Goal: Use online tool/utility: Utilize a website feature to perform a specific function

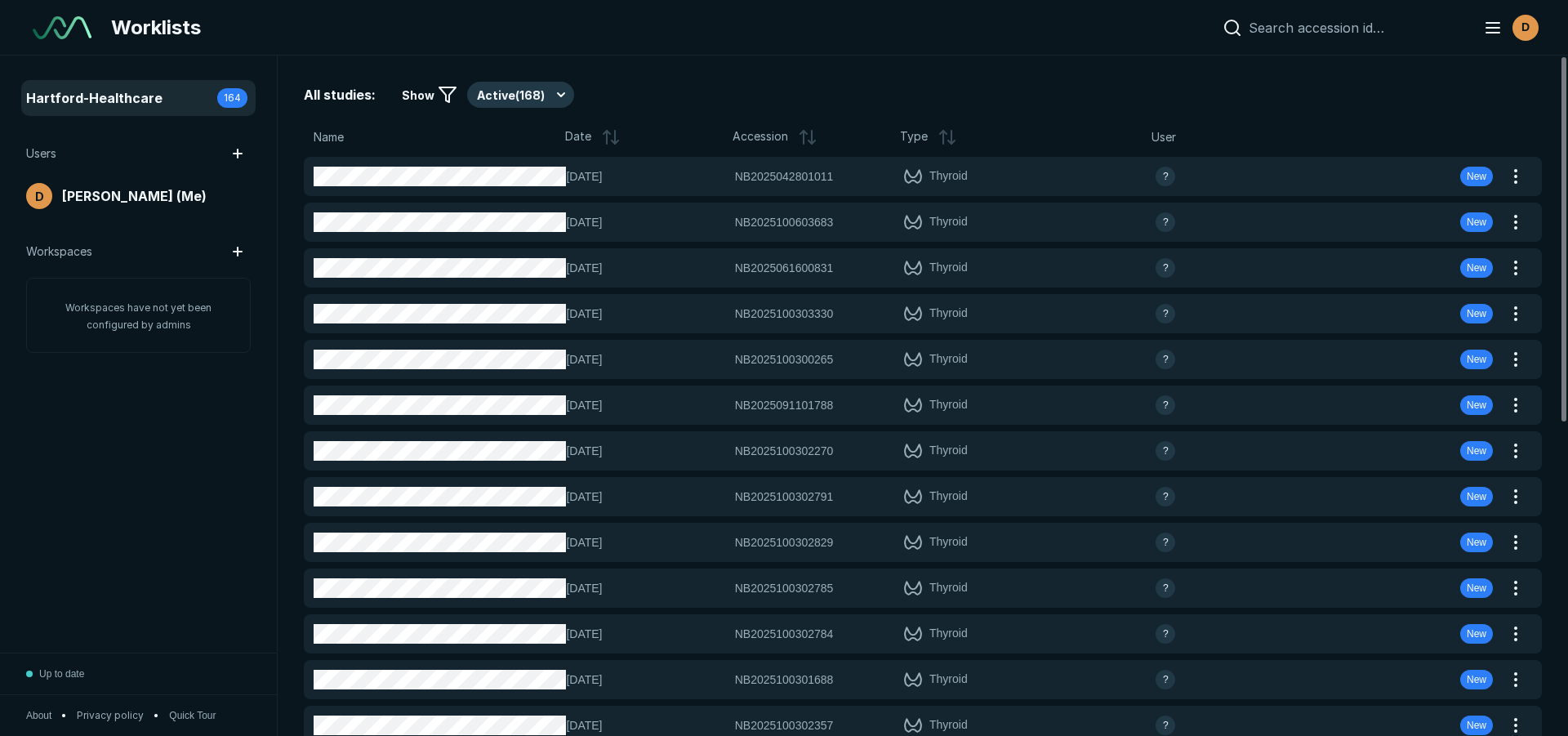
click at [1277, 26] on input at bounding box center [1356, 27] width 215 height 17
paste input "NB2025100202867"
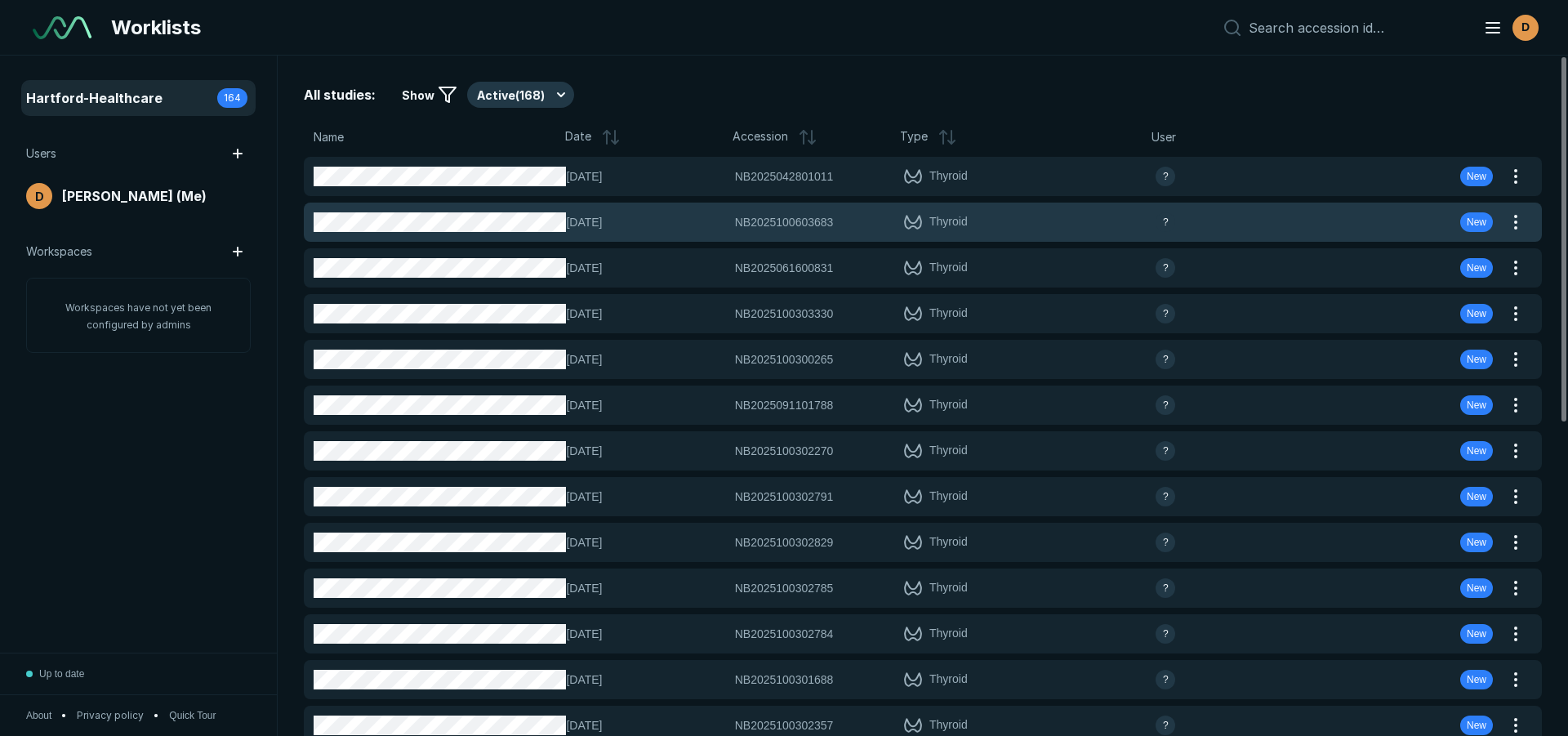
type input "NB2025100202867"
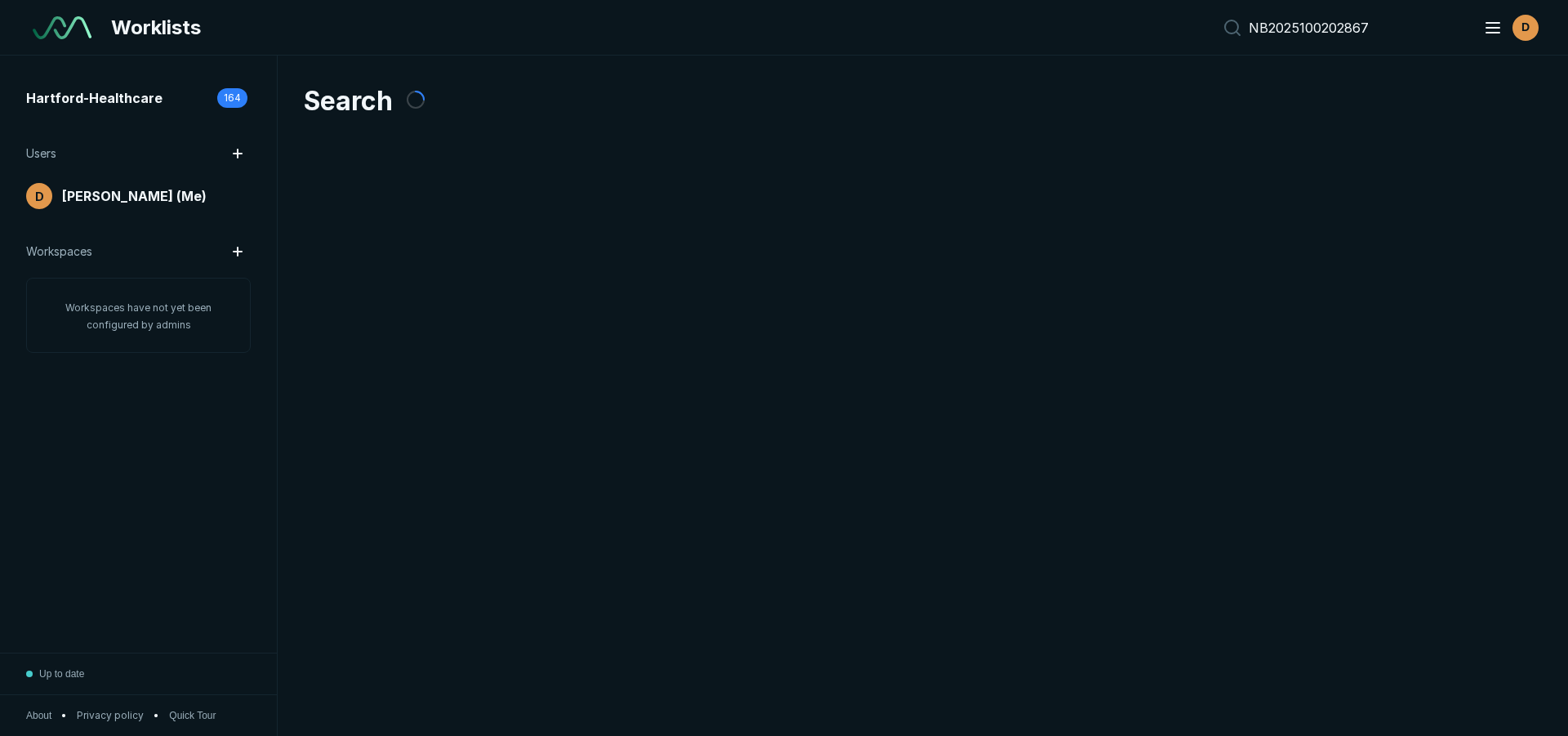
scroll to position [4863, 7643]
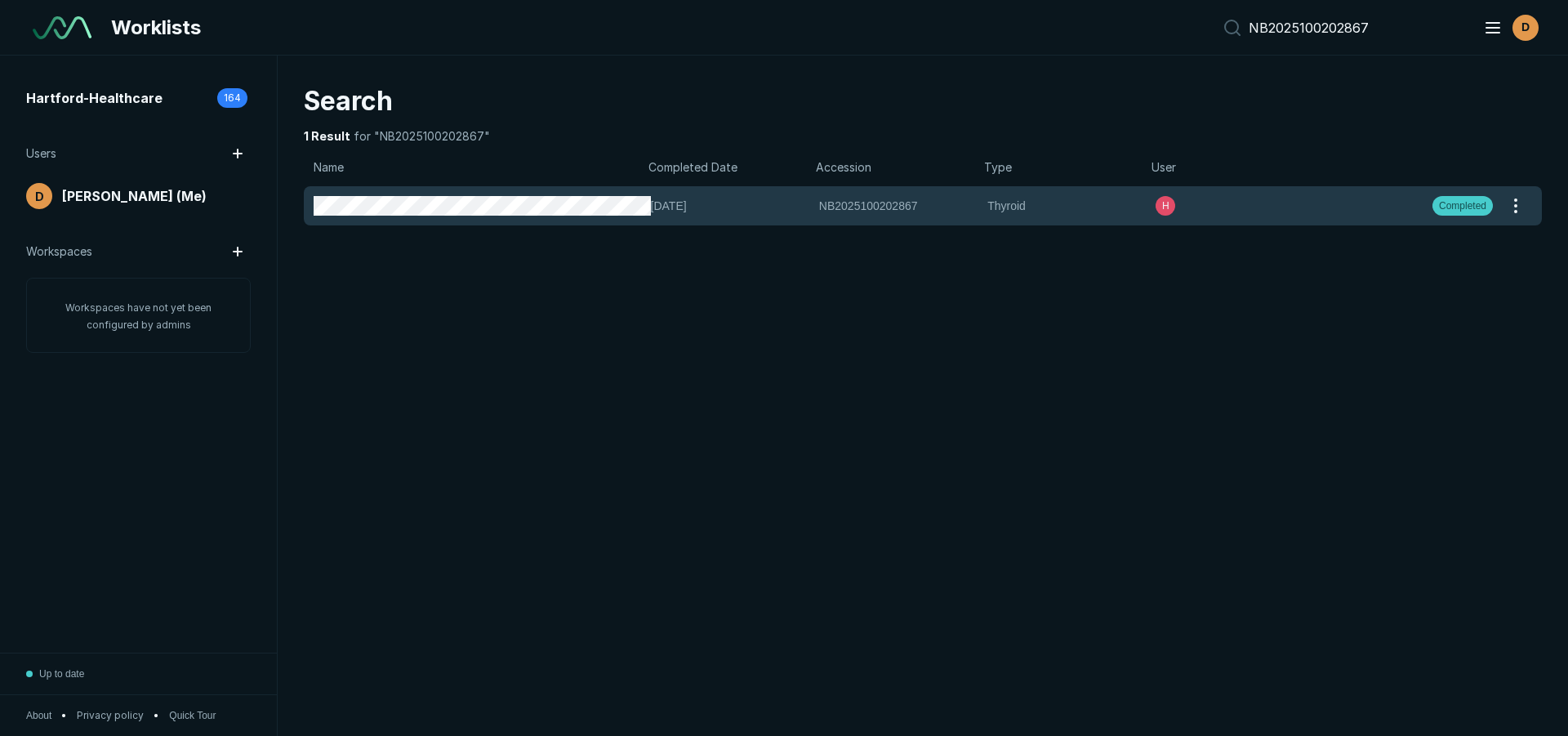
click at [827, 202] on span "NB2025100202867" at bounding box center [868, 206] width 99 height 18
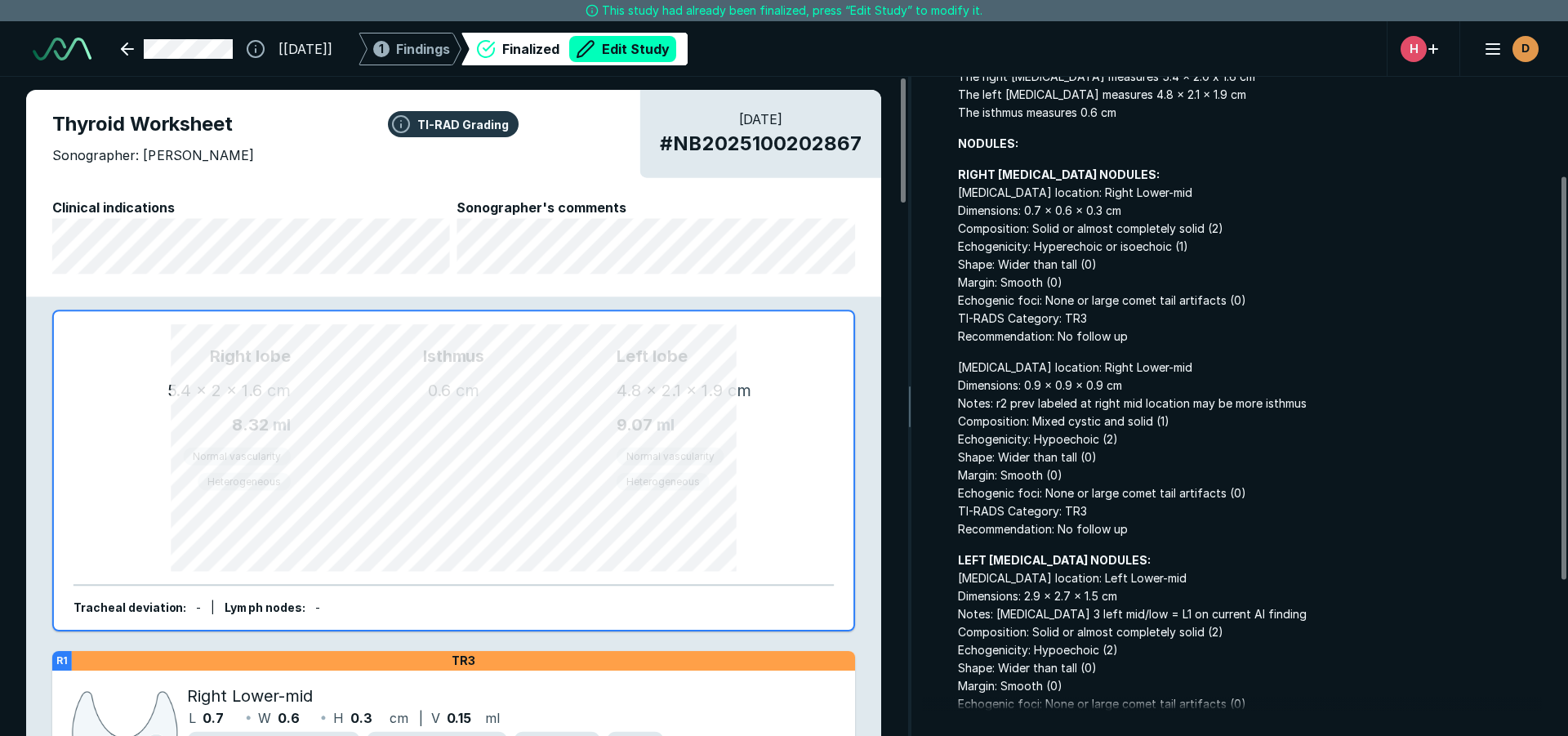
scroll to position [245, 0]
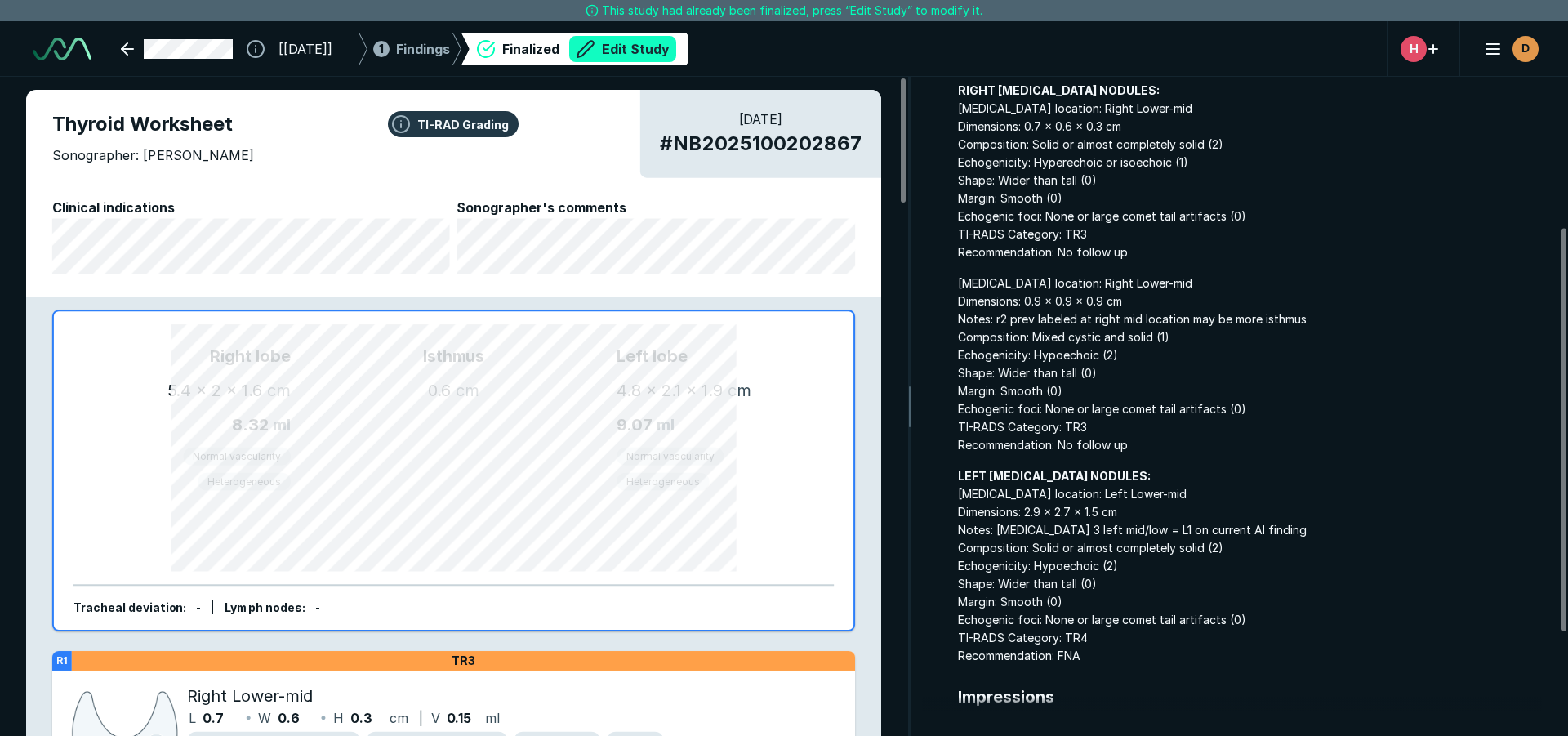
click at [676, 53] on button "Edit Study" at bounding box center [622, 49] width 107 height 26
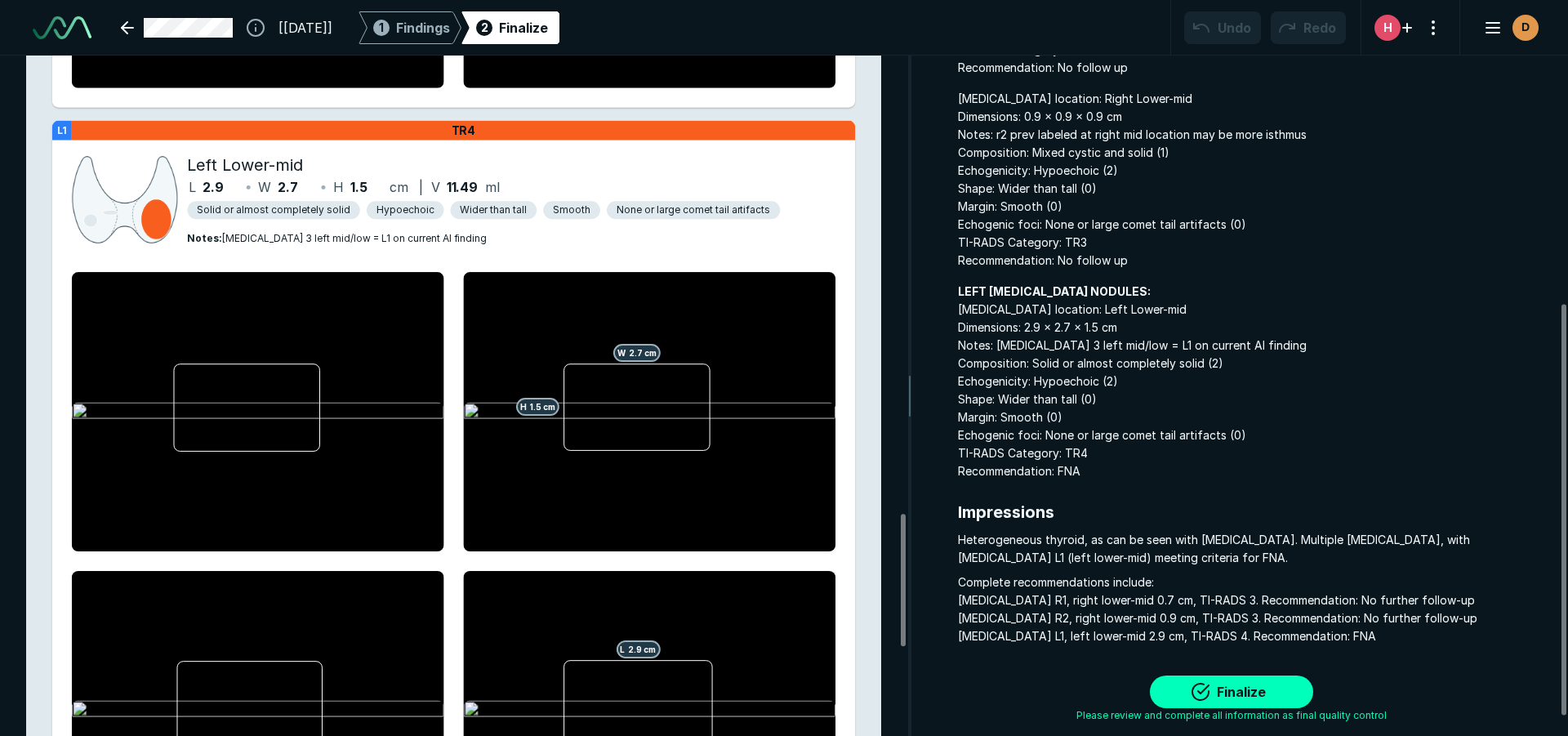
scroll to position [2368, 0]
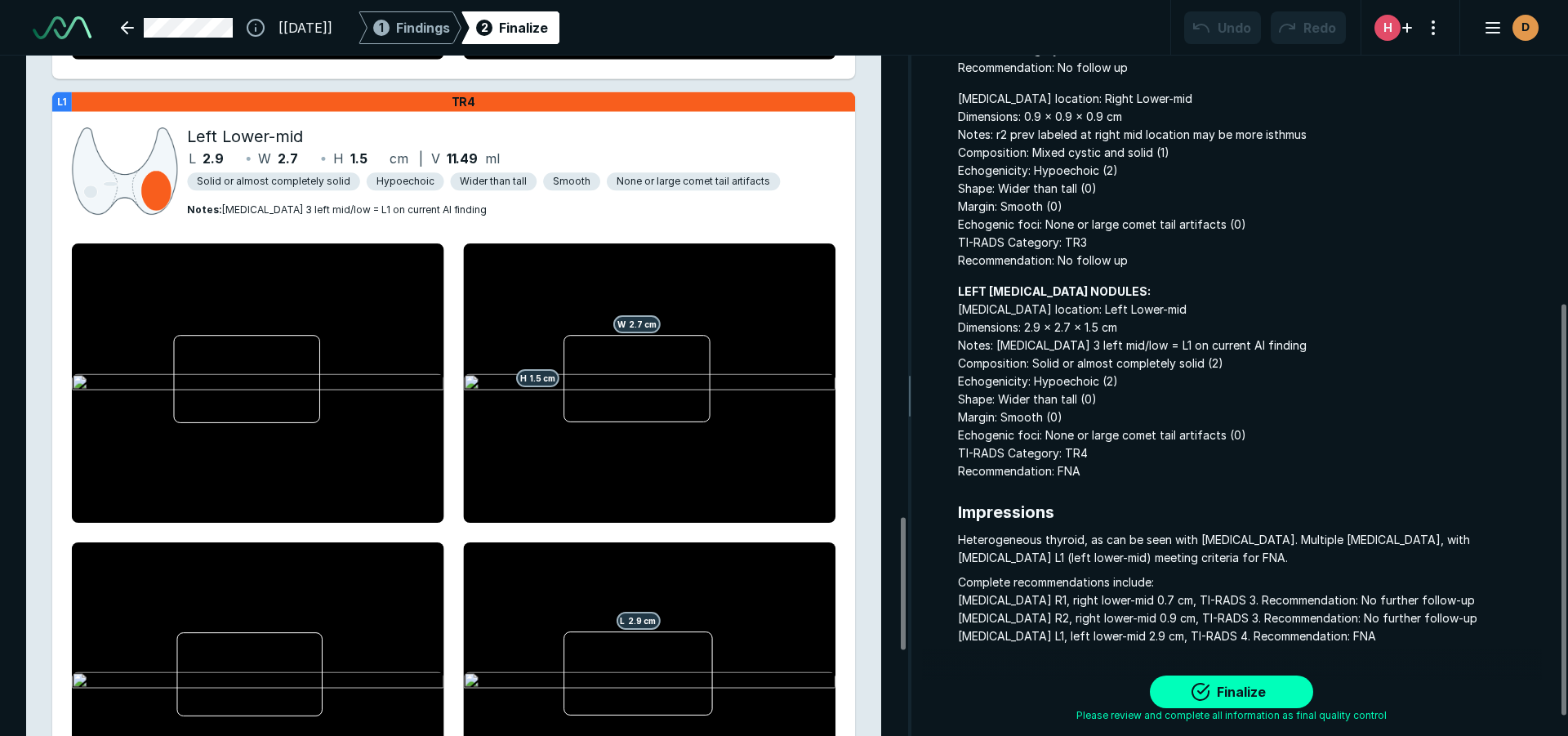
click at [398, 180] on span "Hypoechoic" at bounding box center [406, 181] width 58 height 15
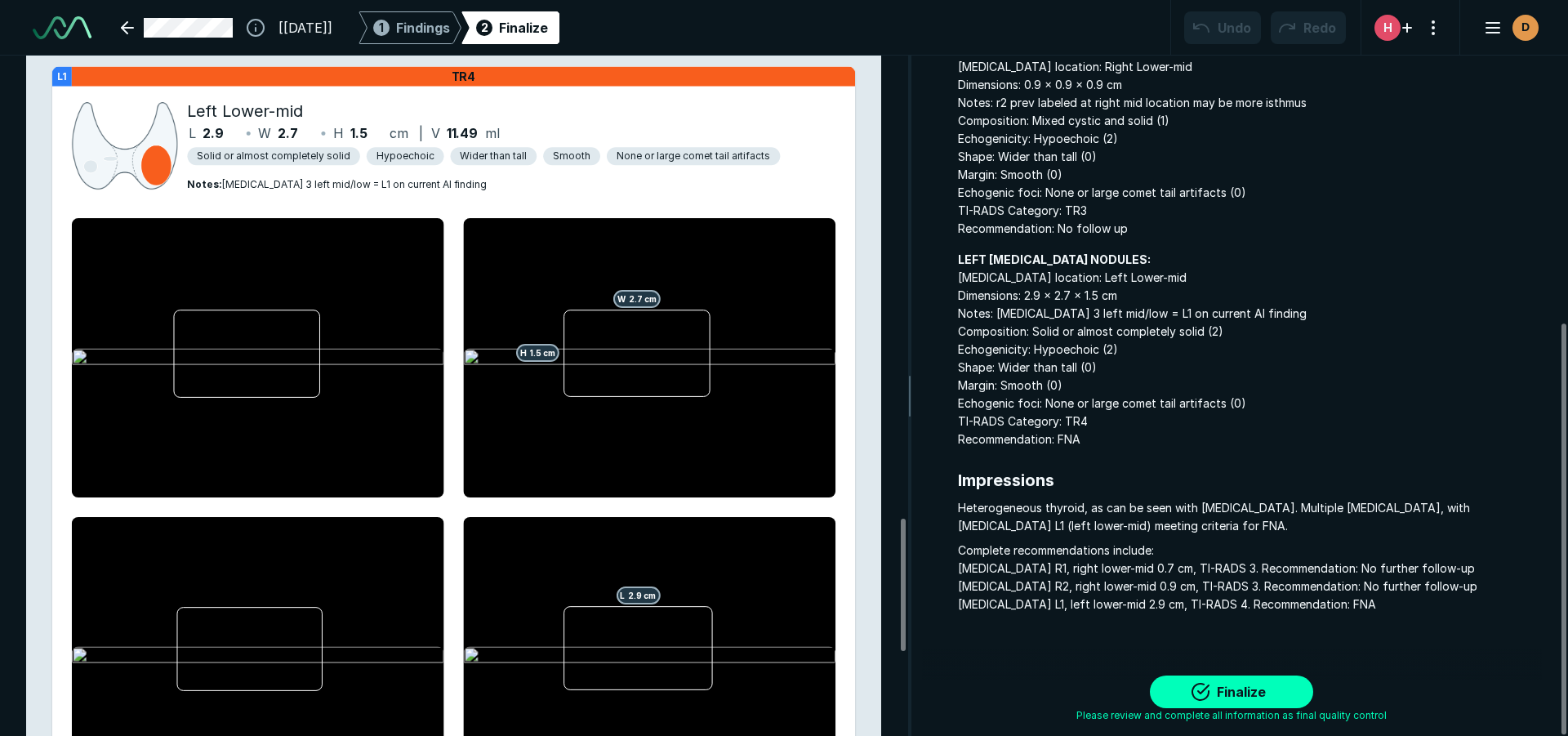
scroll to position [2312, 0]
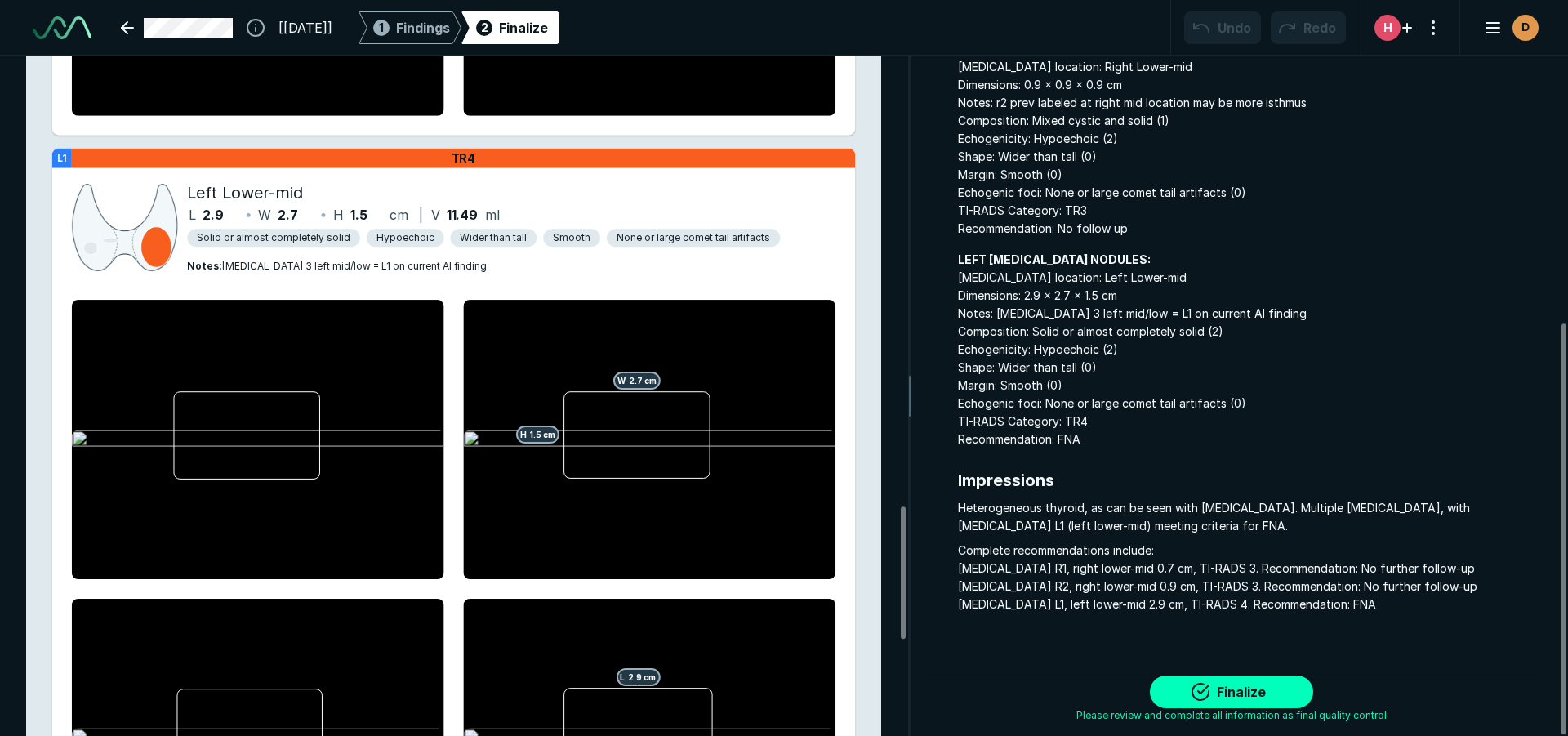
click at [233, 438] on div at bounding box center [247, 435] width 146 height 87
click at [397, 236] on span "Hypoechoic" at bounding box center [406, 238] width 58 height 15
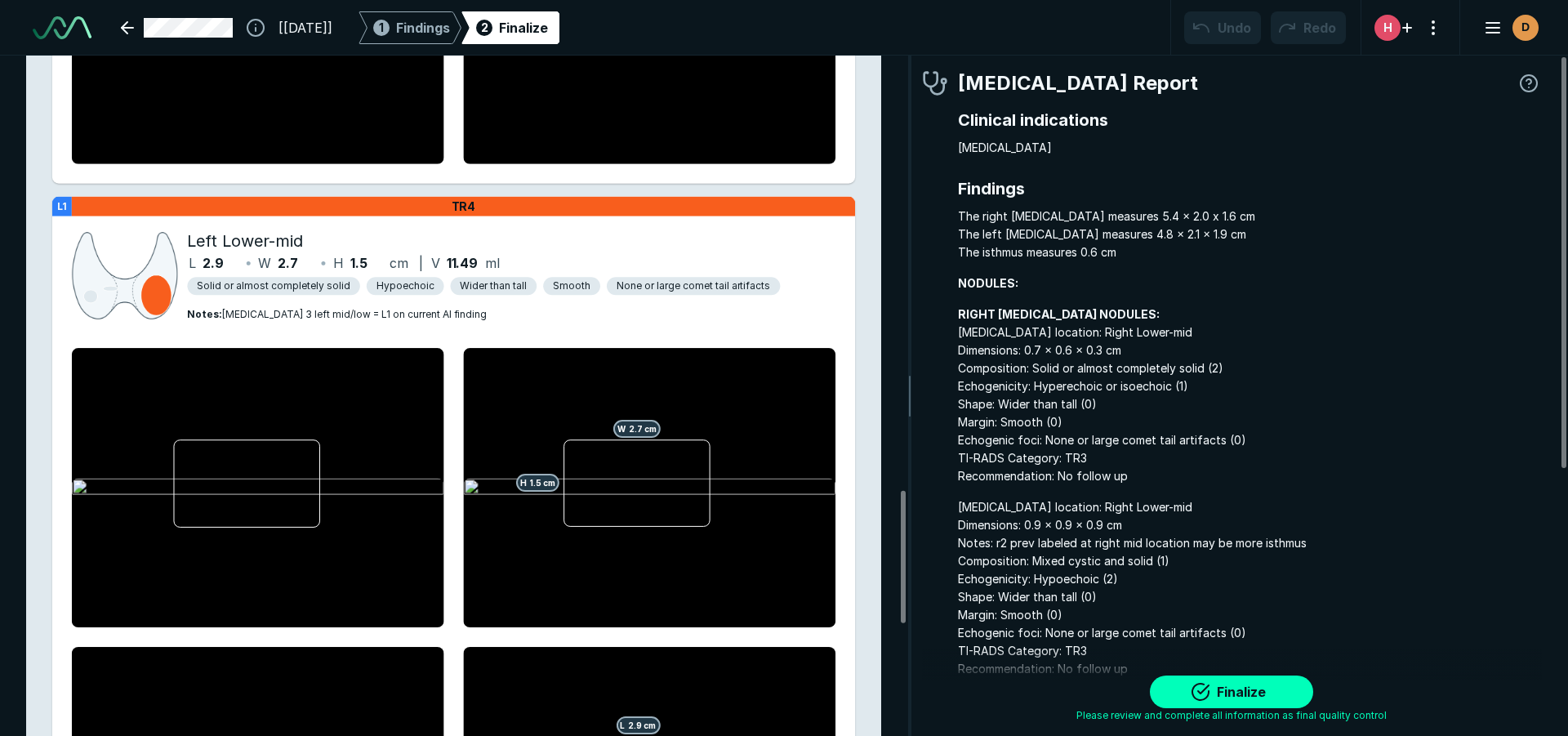
scroll to position [2230, 0]
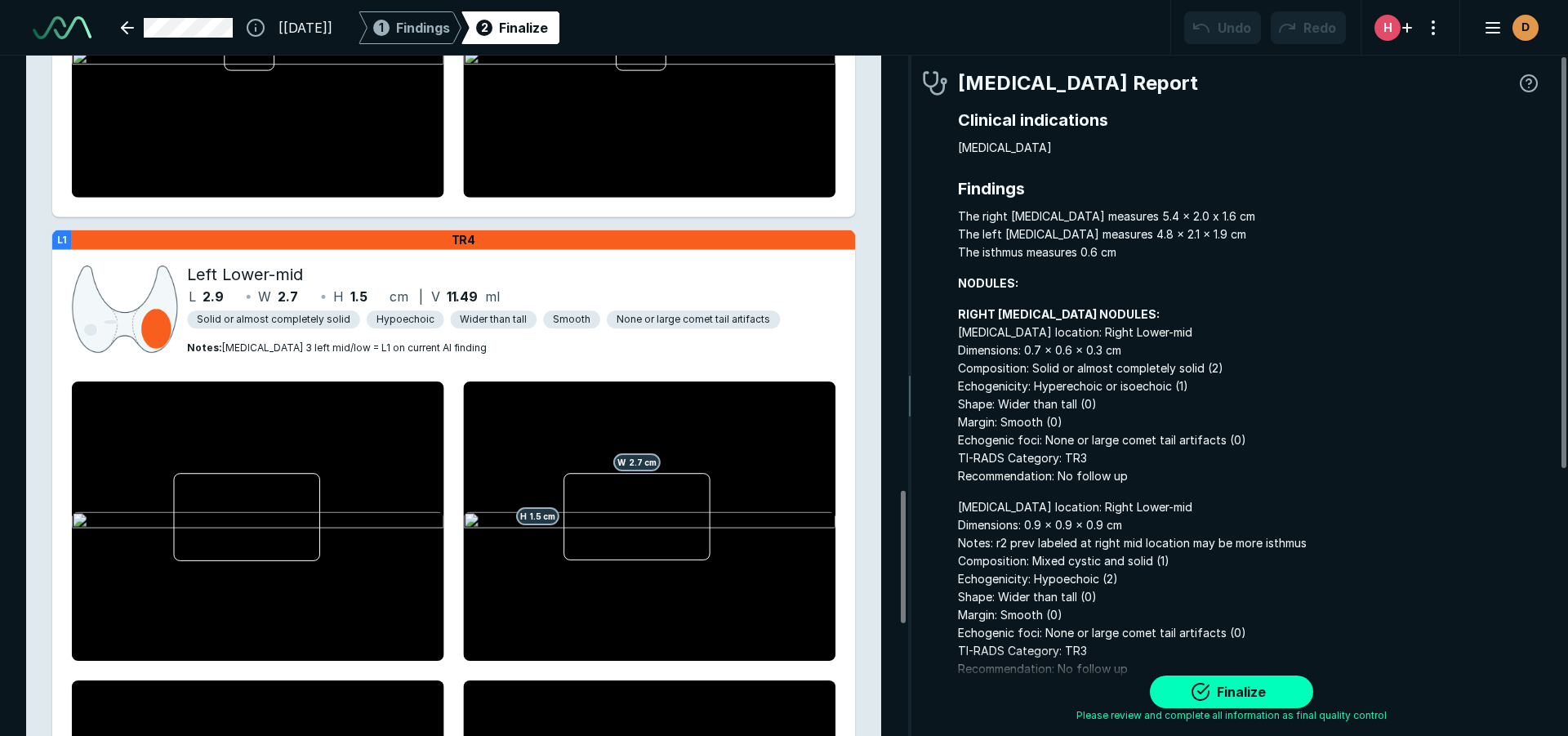
drag, startPoint x: 222, startPoint y: 292, endPoint x: 137, endPoint y: 363, distance: 110.8
click at [401, 312] on span "Hypoechoic" at bounding box center [406, 319] width 58 height 15
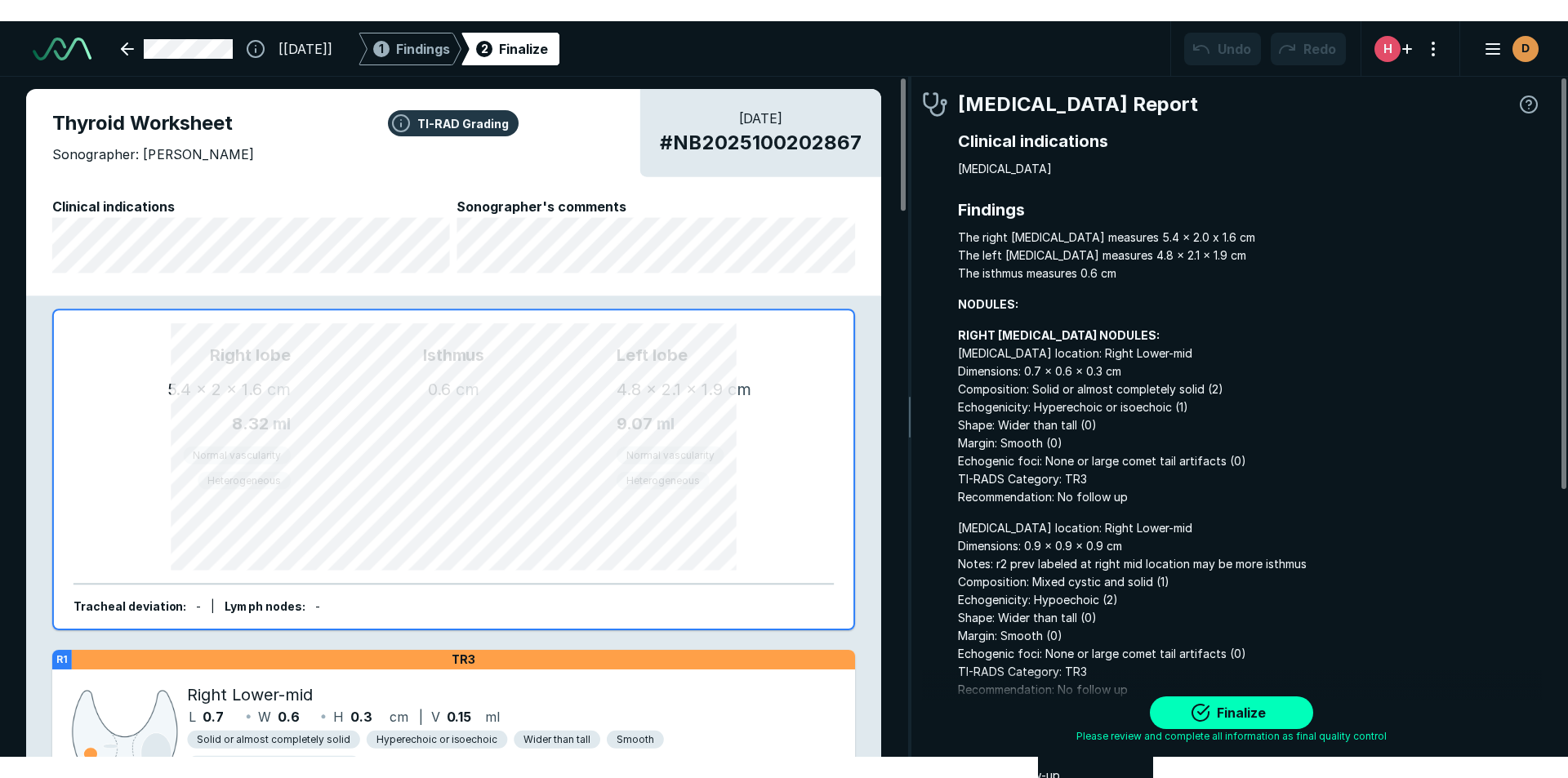
scroll to position [0, 0]
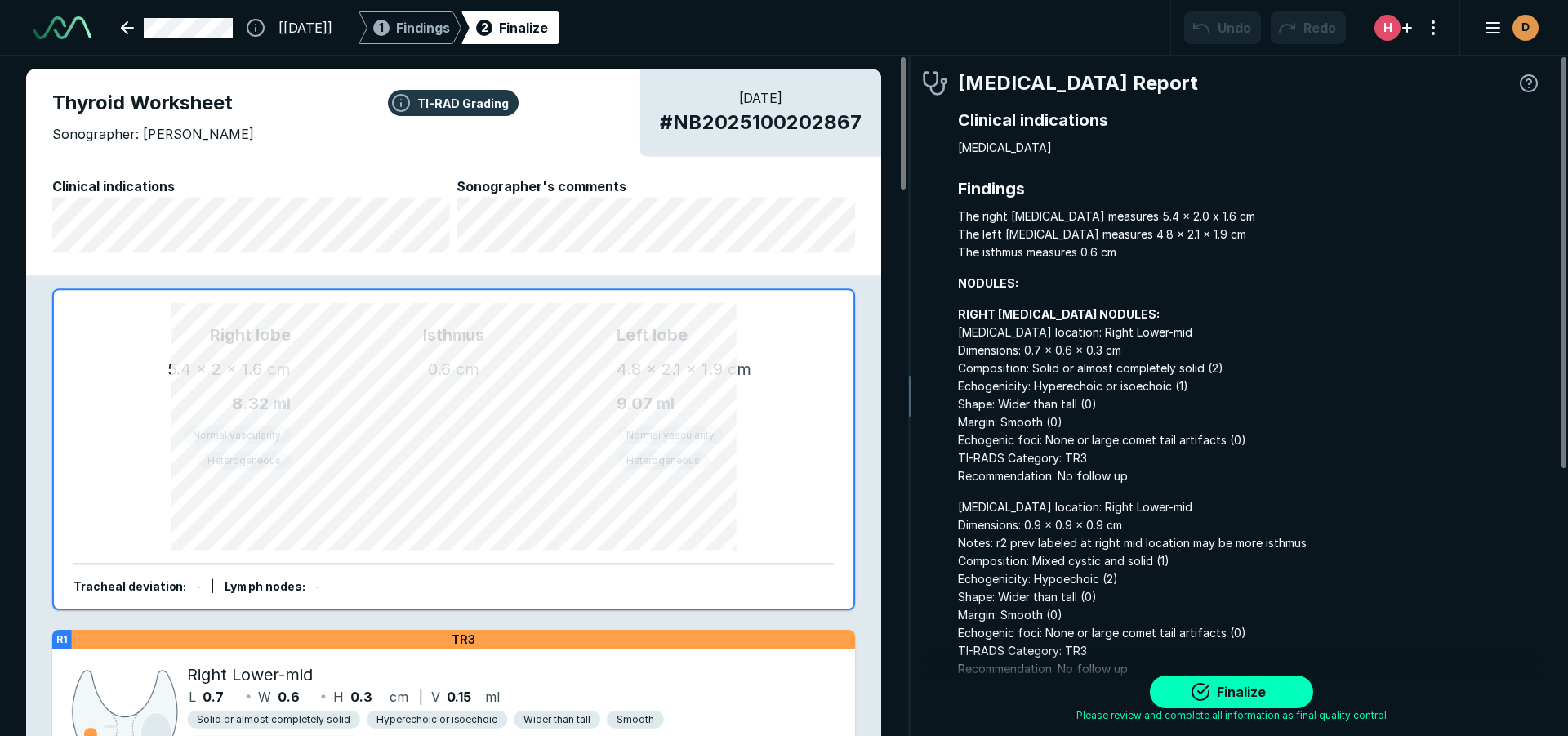
click at [554, 449] on div "Isthmus 0.6 cm" at bounding box center [453, 449] width 326 height 254
type textarea "x"
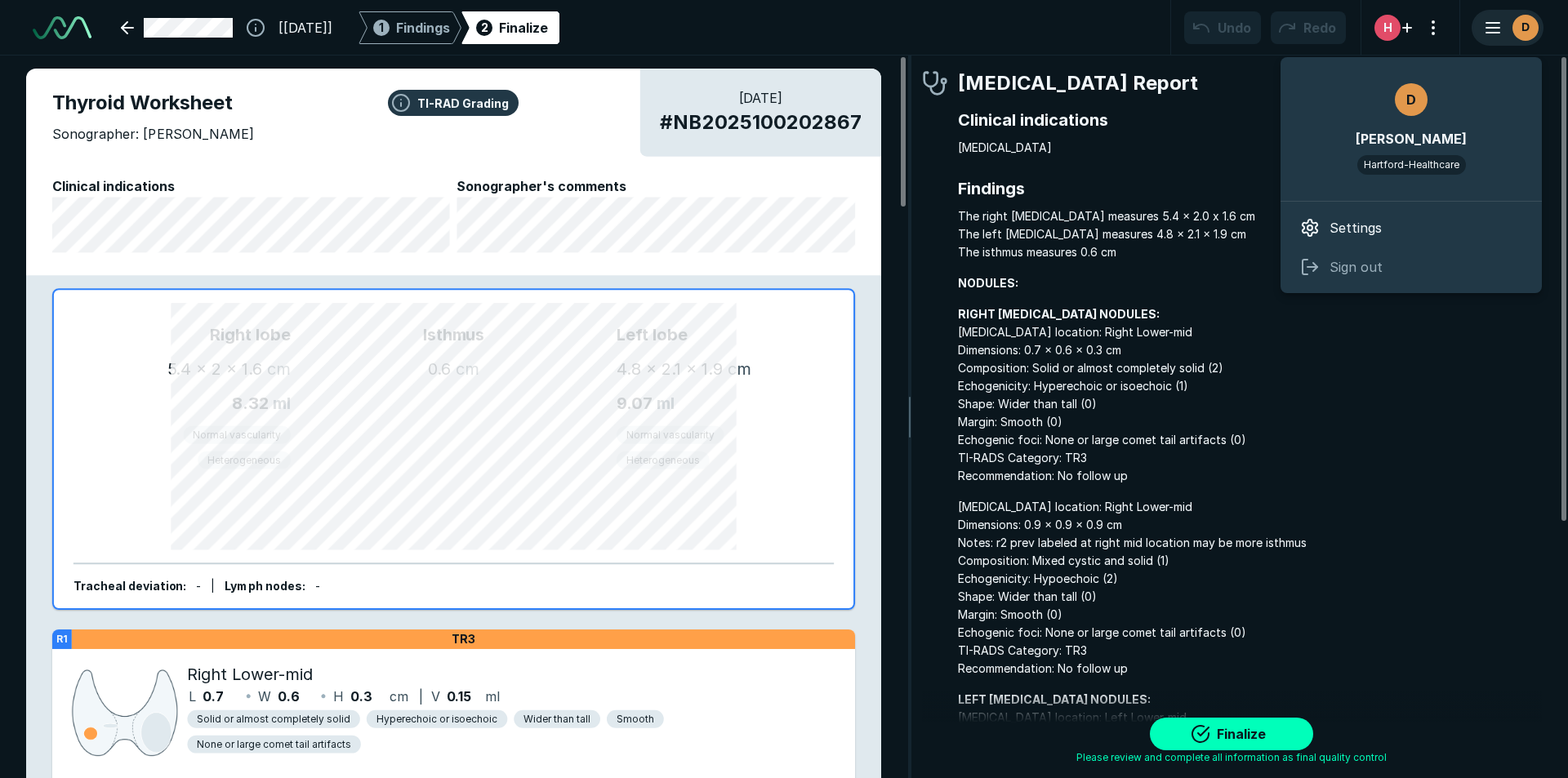
click at [1495, 34] on icon "button" at bounding box center [1492, 27] width 19 height 19
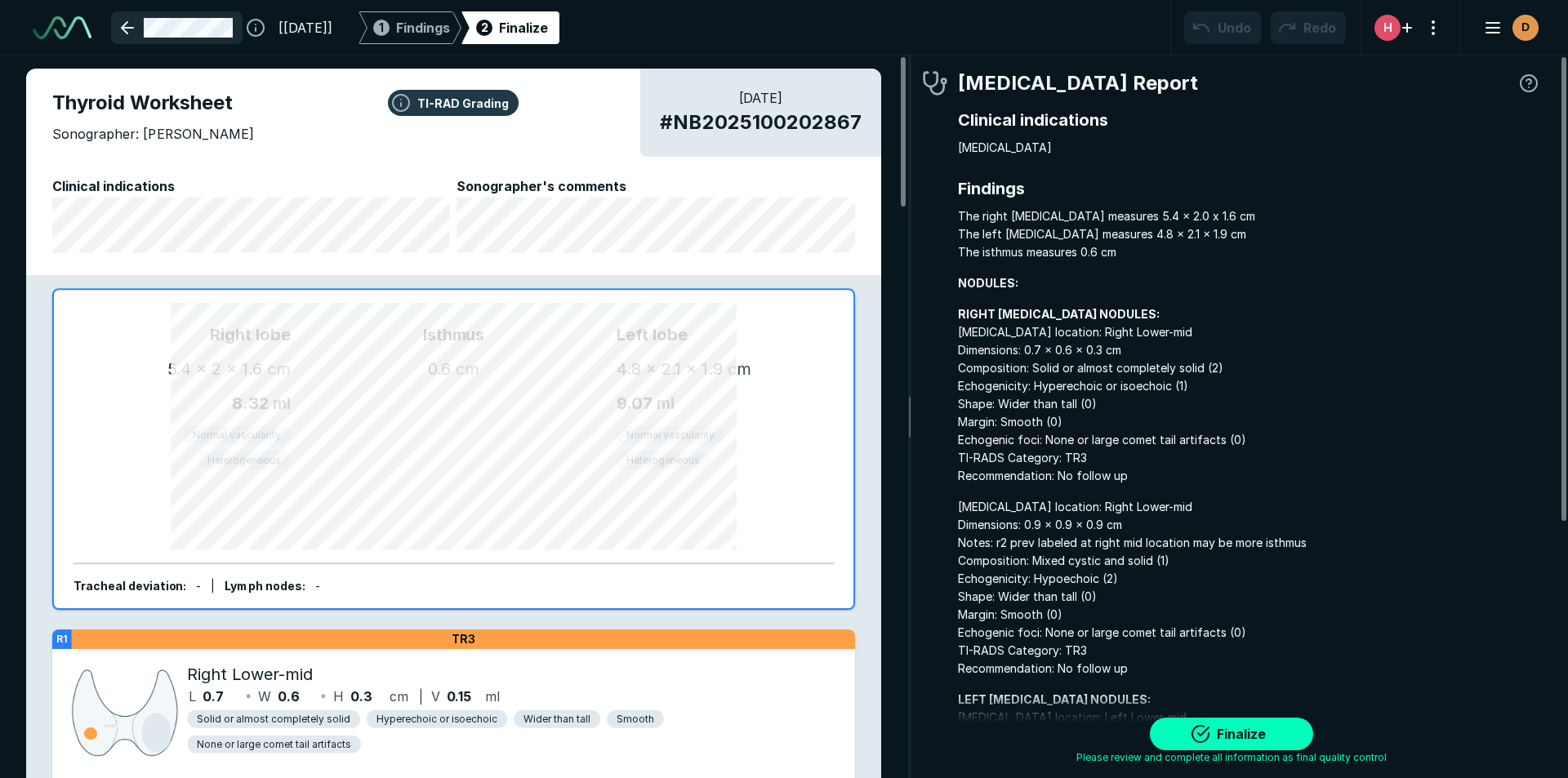
click at [123, 30] on link at bounding box center [176, 27] width 131 height 33
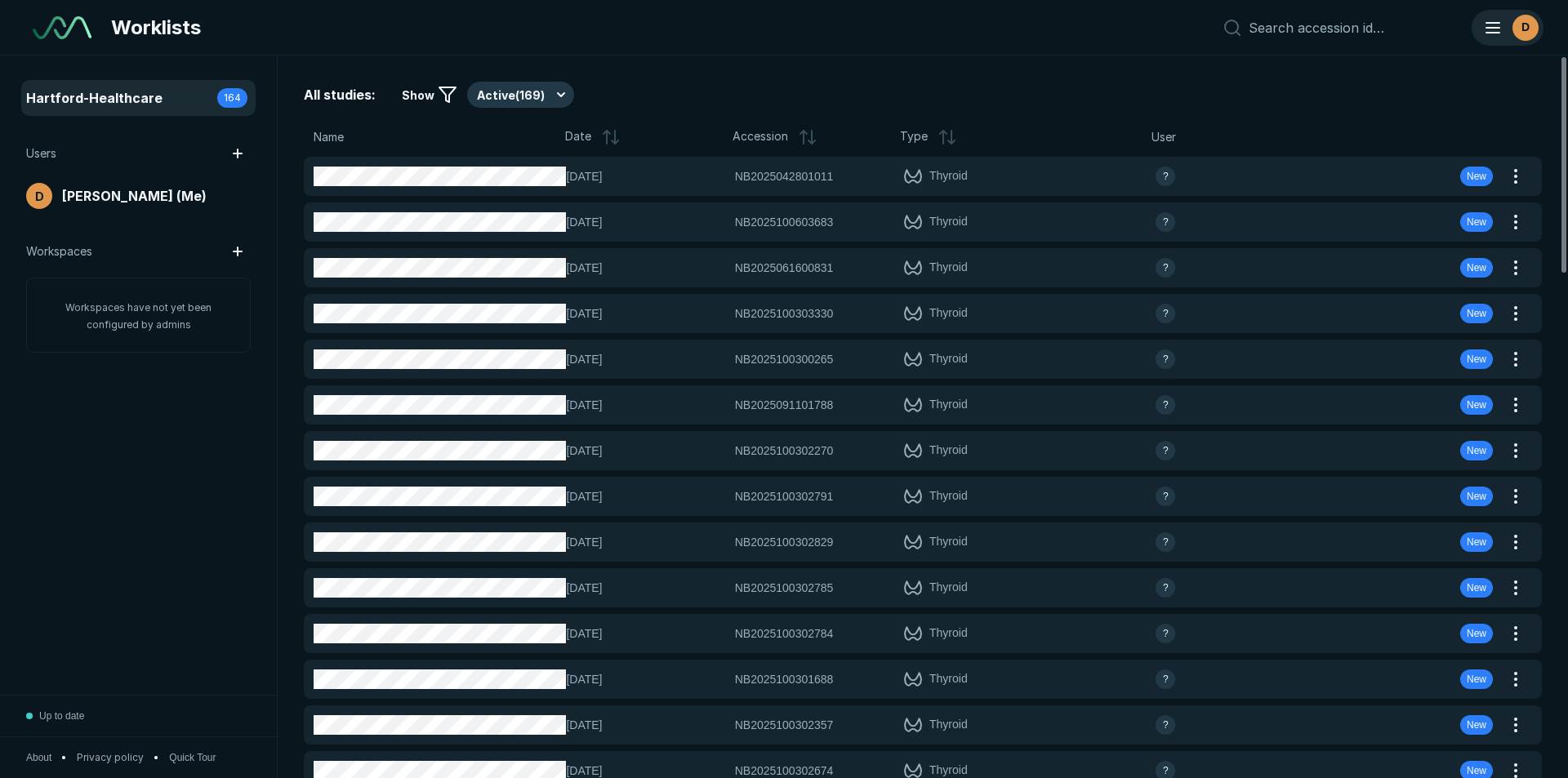
click at [1491, 33] on line "button" at bounding box center [1492, 33] width 13 height 0
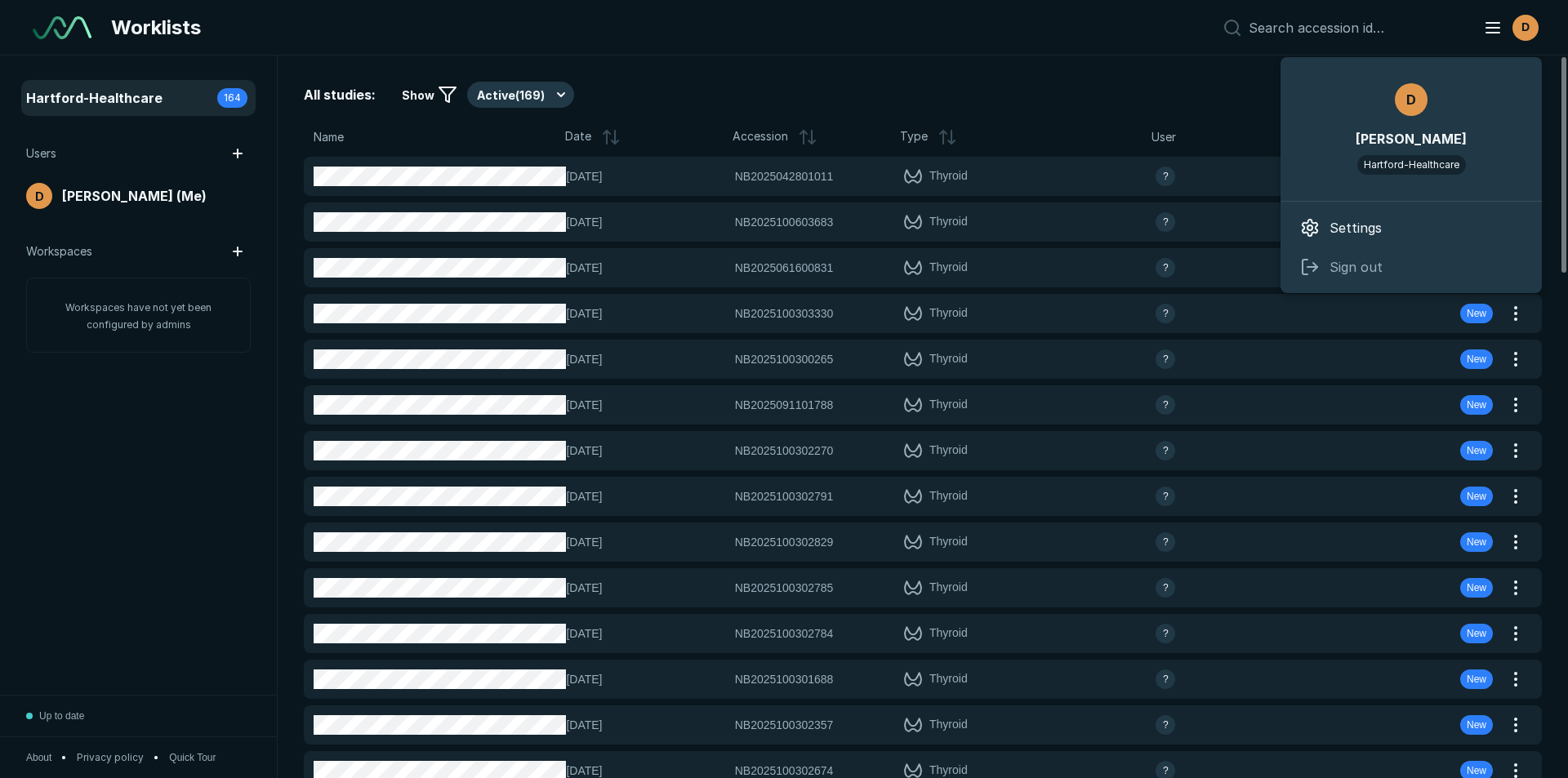
click at [100, 99] on span "Hartford-Healthcare" at bounding box center [94, 98] width 136 height 19
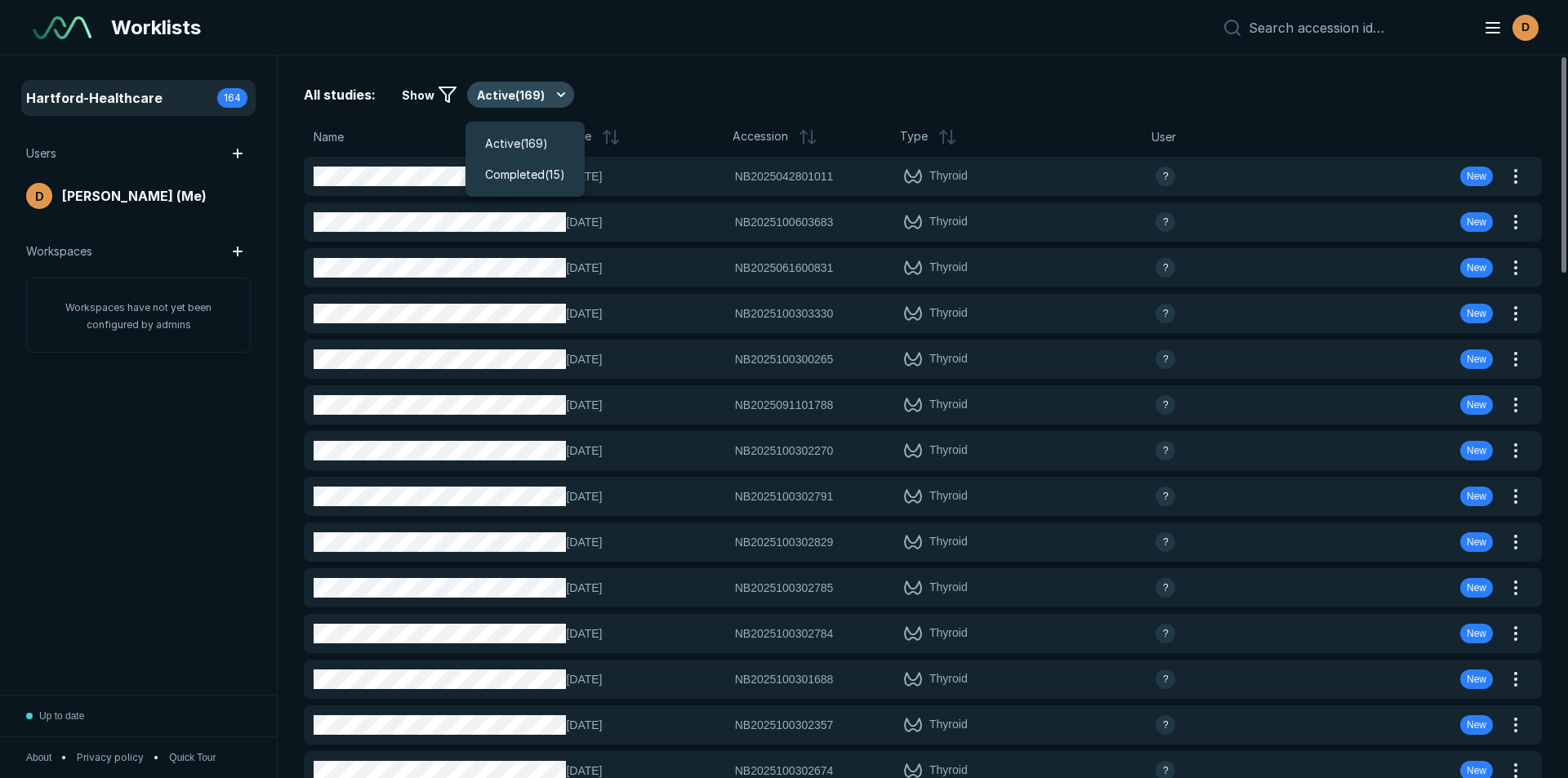
click at [558, 94] on button "Active ( 169 )" at bounding box center [519, 95] width 107 height 26
click at [1254, 31] on div at bounding box center [1339, 27] width 248 height 19
paste input "NB2025100202867"
type input "NB2025100202867"
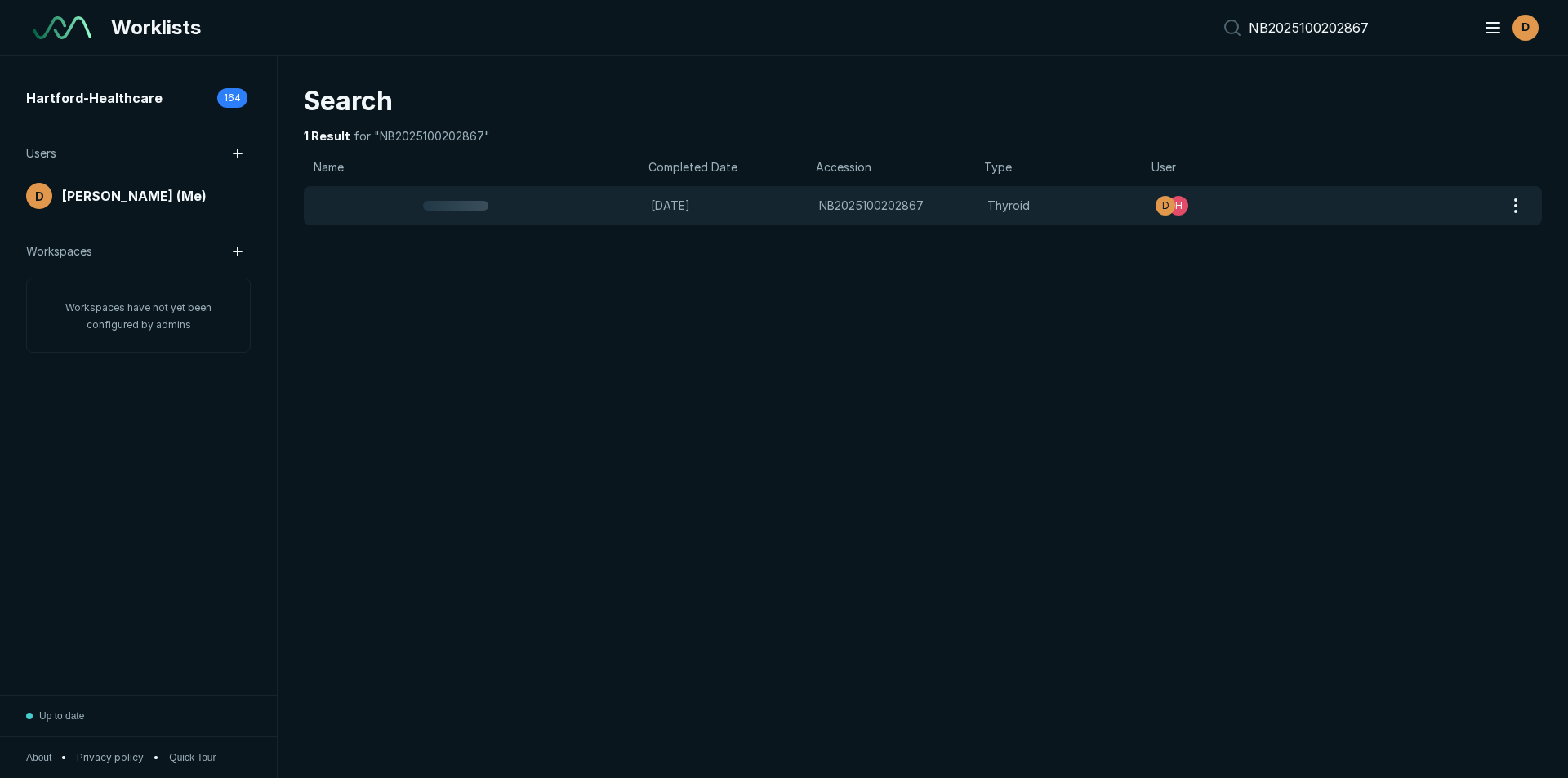
scroll to position [5053, 7643]
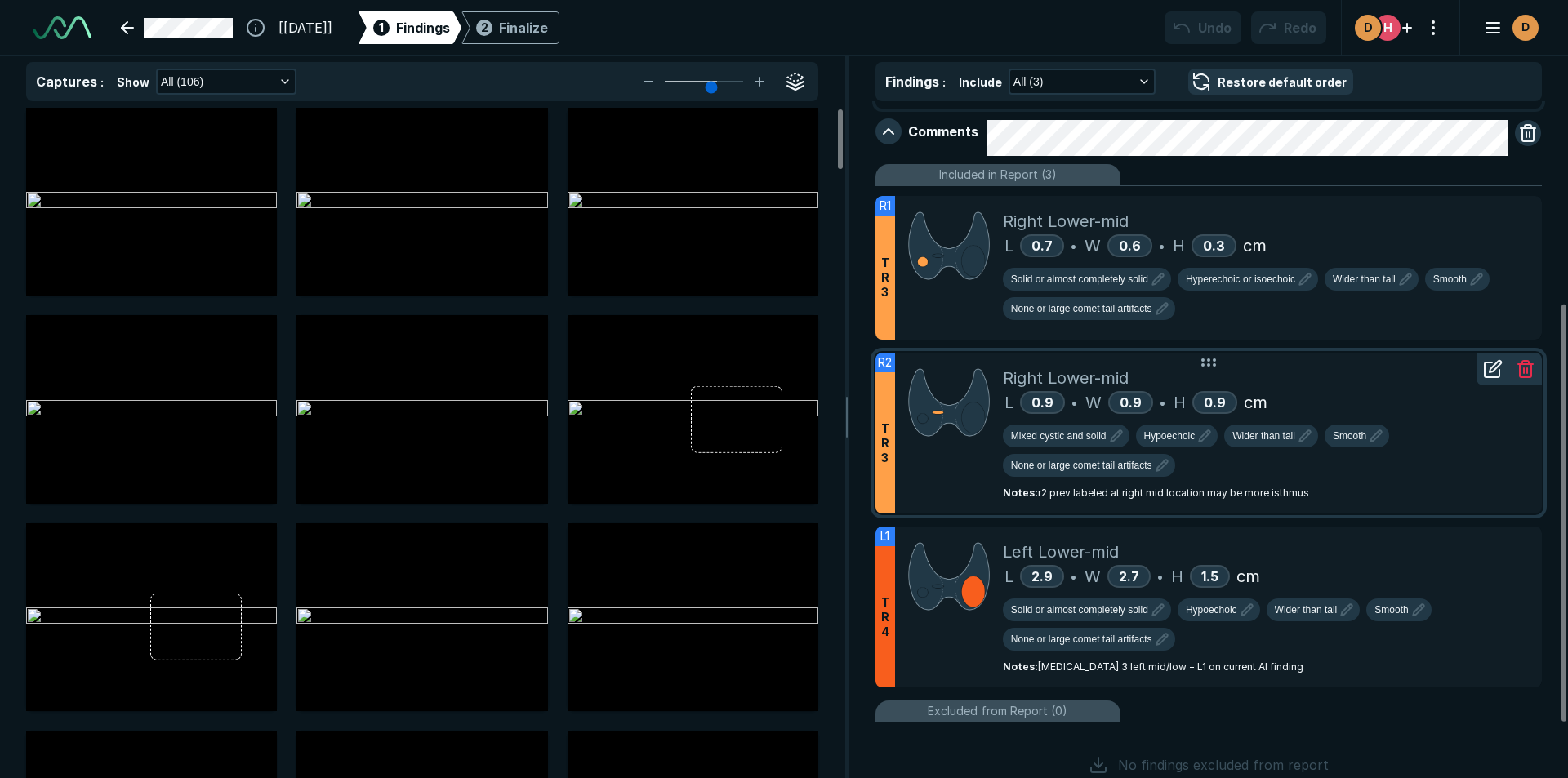
scroll to position [327, 0]
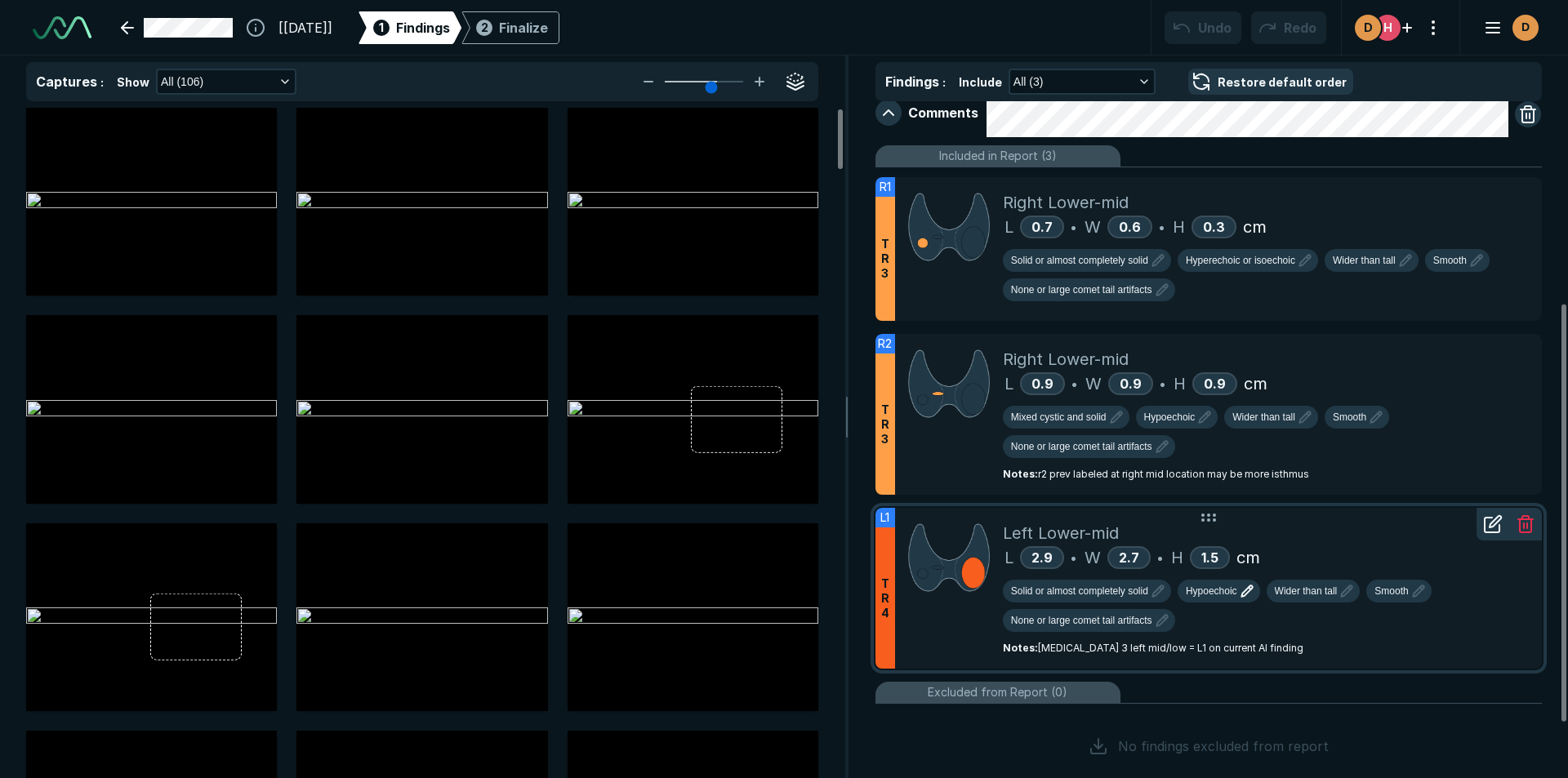
click at [1217, 591] on span "Hypoechoic" at bounding box center [1211, 591] width 51 height 15
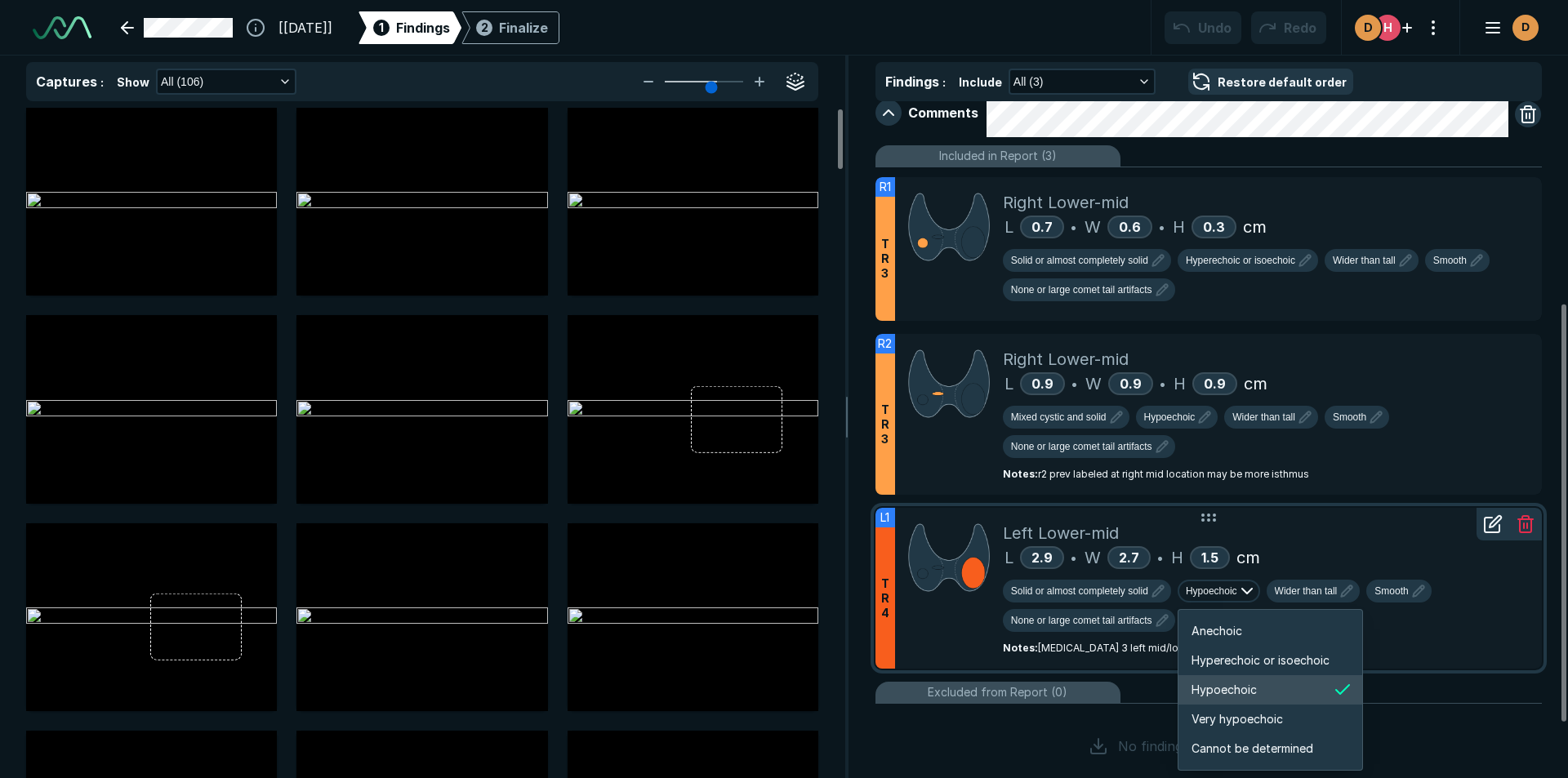
scroll to position [2724, 2926]
click at [1227, 660] on span "Hyperechoic or isoechoic" at bounding box center [1260, 660] width 138 height 18
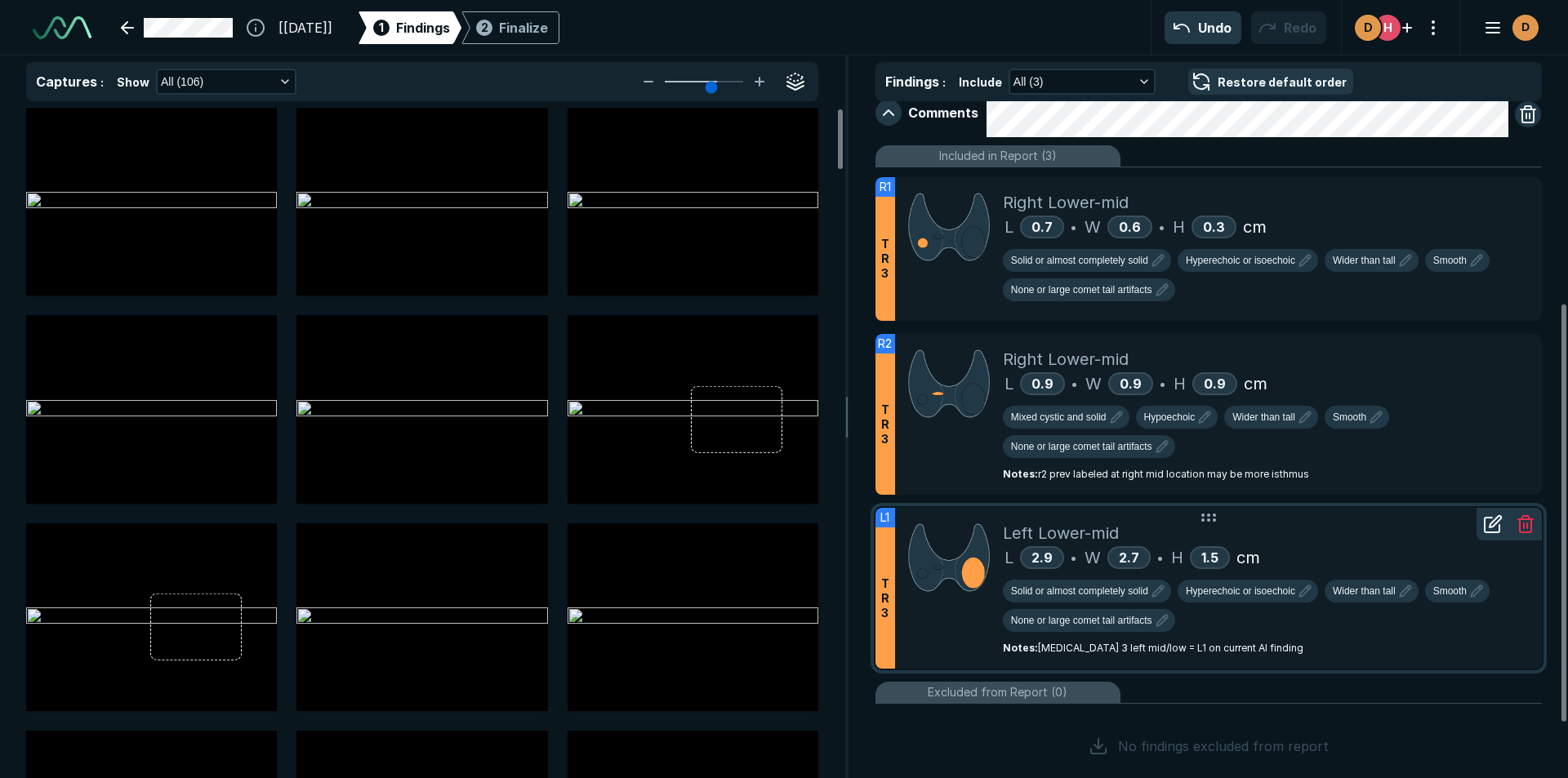
click at [1486, 524] on icon at bounding box center [1492, 524] width 19 height 19
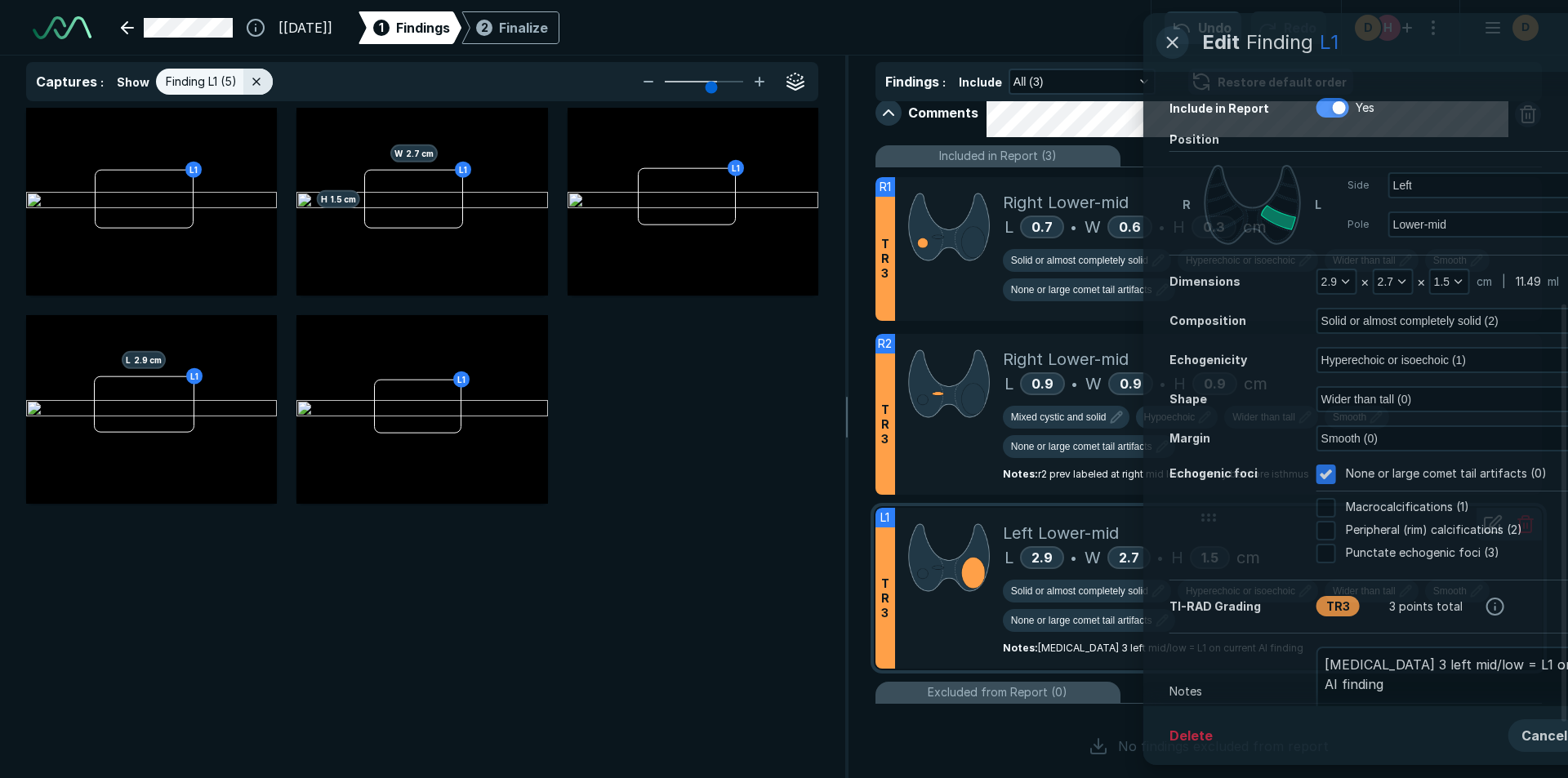
scroll to position [4935, 5635]
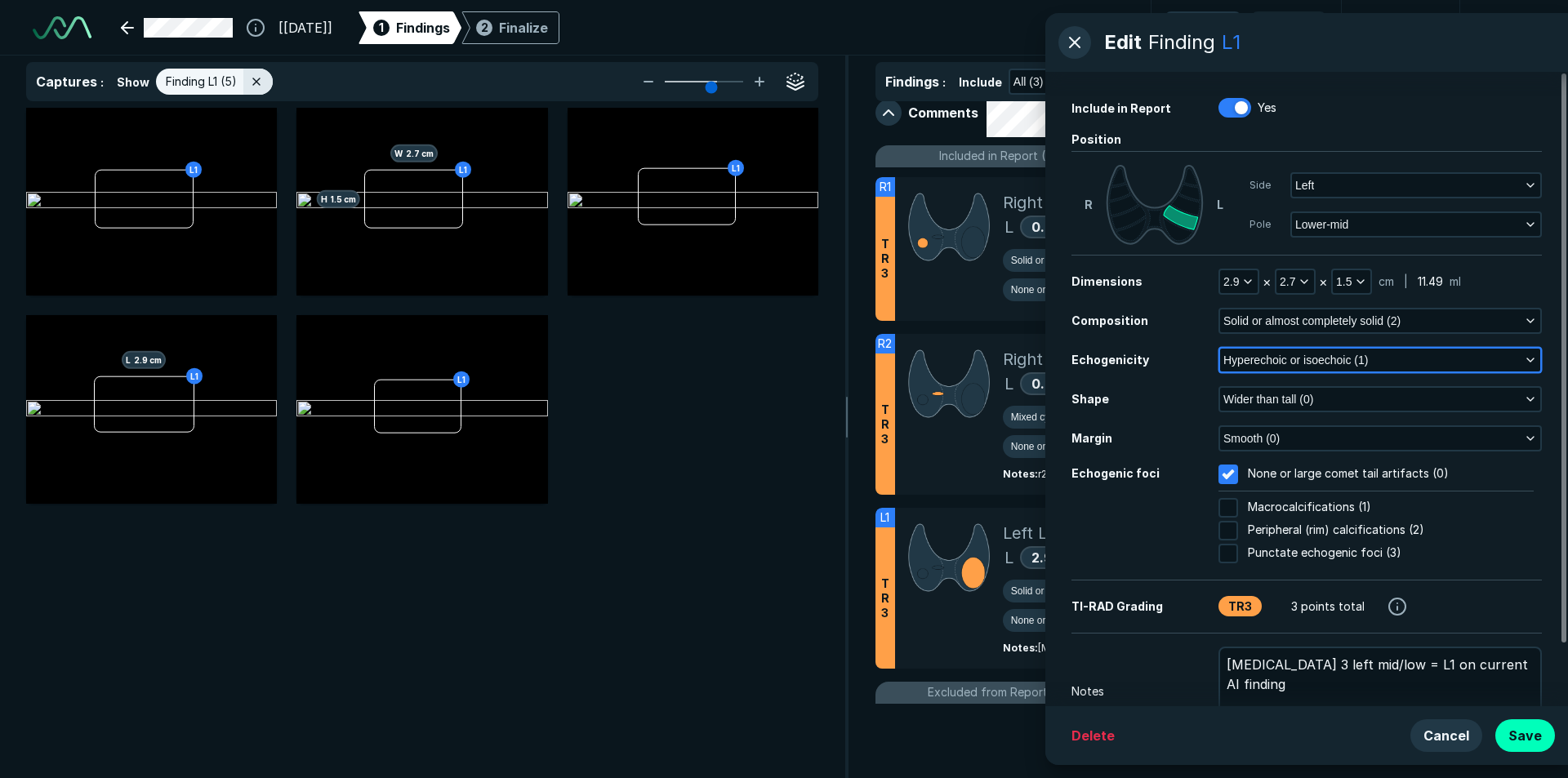
click at [1531, 357] on icon "button" at bounding box center [1530, 360] width 13 height 13
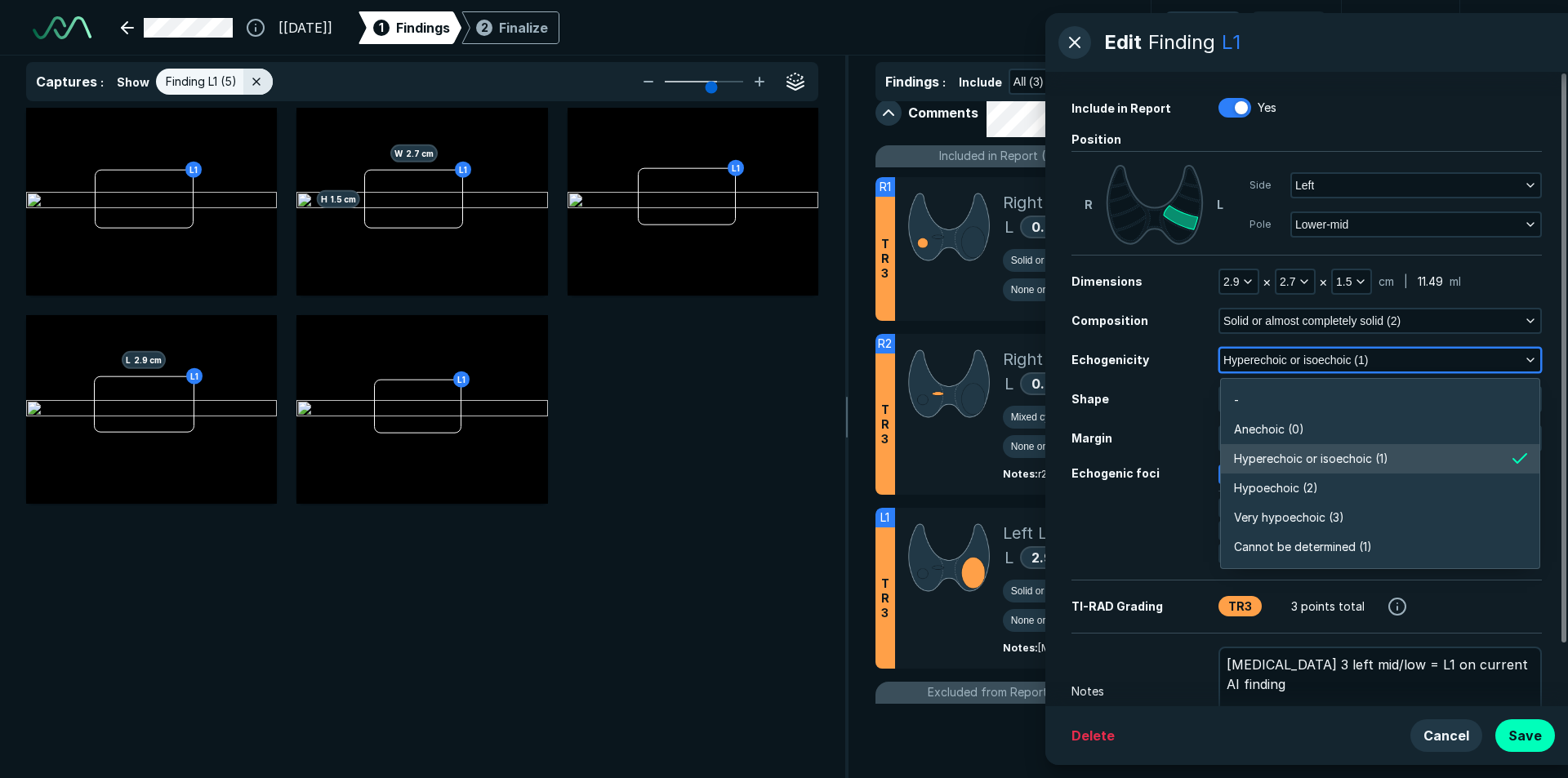
scroll to position [2856, 3531]
click at [1492, 460] on li "Hyperechoic or isoechoic (1)" at bounding box center [1380, 459] width 319 height 29
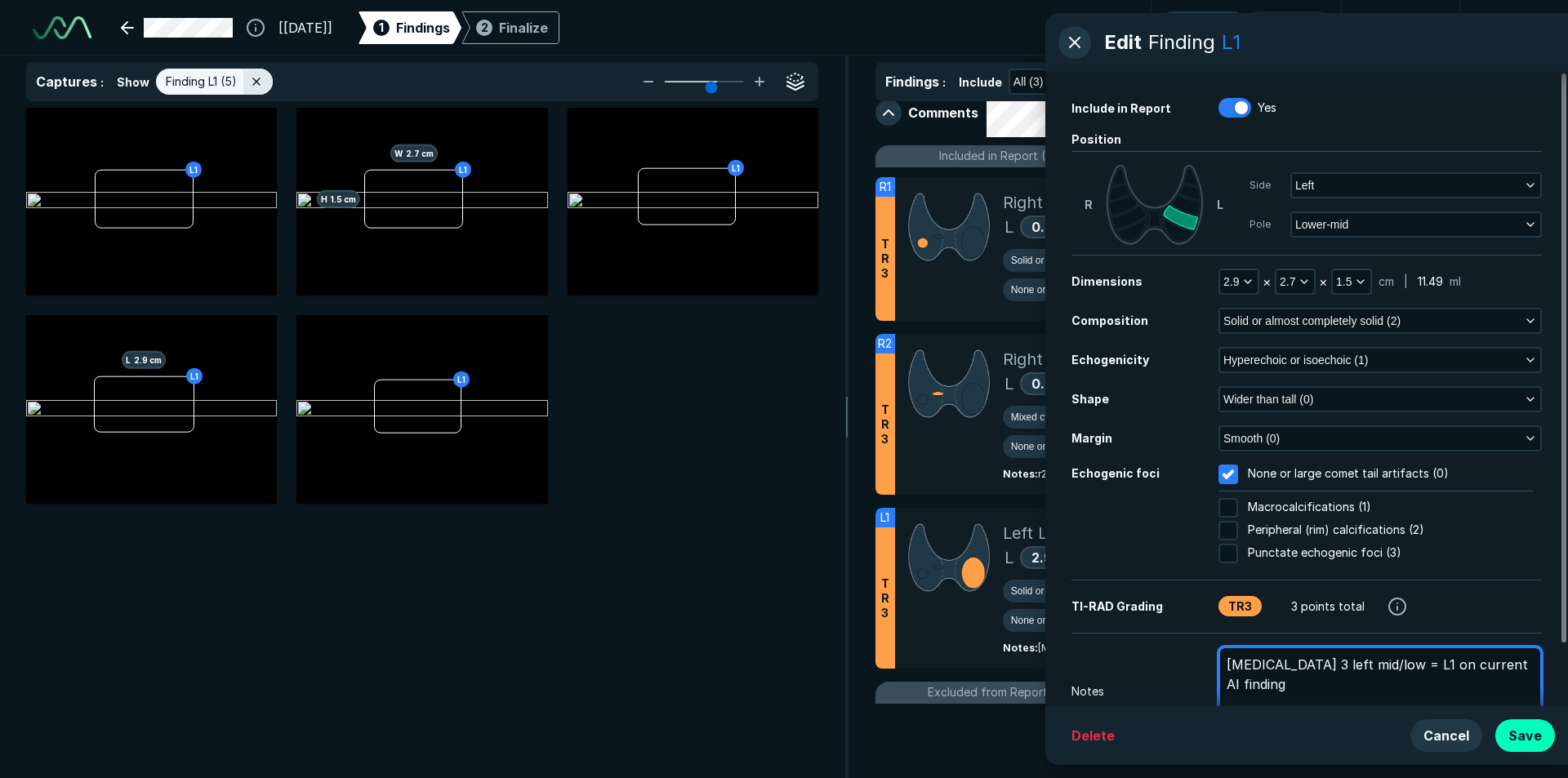
click at [1240, 693] on textarea "[MEDICAL_DATA] 3 left mid/low = L1 on current AI finding" at bounding box center [1380, 684] width 323 height 75
click at [1535, 667] on textarea "[MEDICAL_DATA] 3 left mid/low = L1 on current AI finding" at bounding box center [1380, 684] width 323 height 75
click at [1286, 694] on textarea "[MEDICAL_DATA] 3 left mid/low = L1 on current AI finding" at bounding box center [1380, 684] width 323 height 75
click at [1541, 669] on textarea "[MEDICAL_DATA] 3 left mid/low = L1 on current AI finding" at bounding box center [1380, 684] width 323 height 75
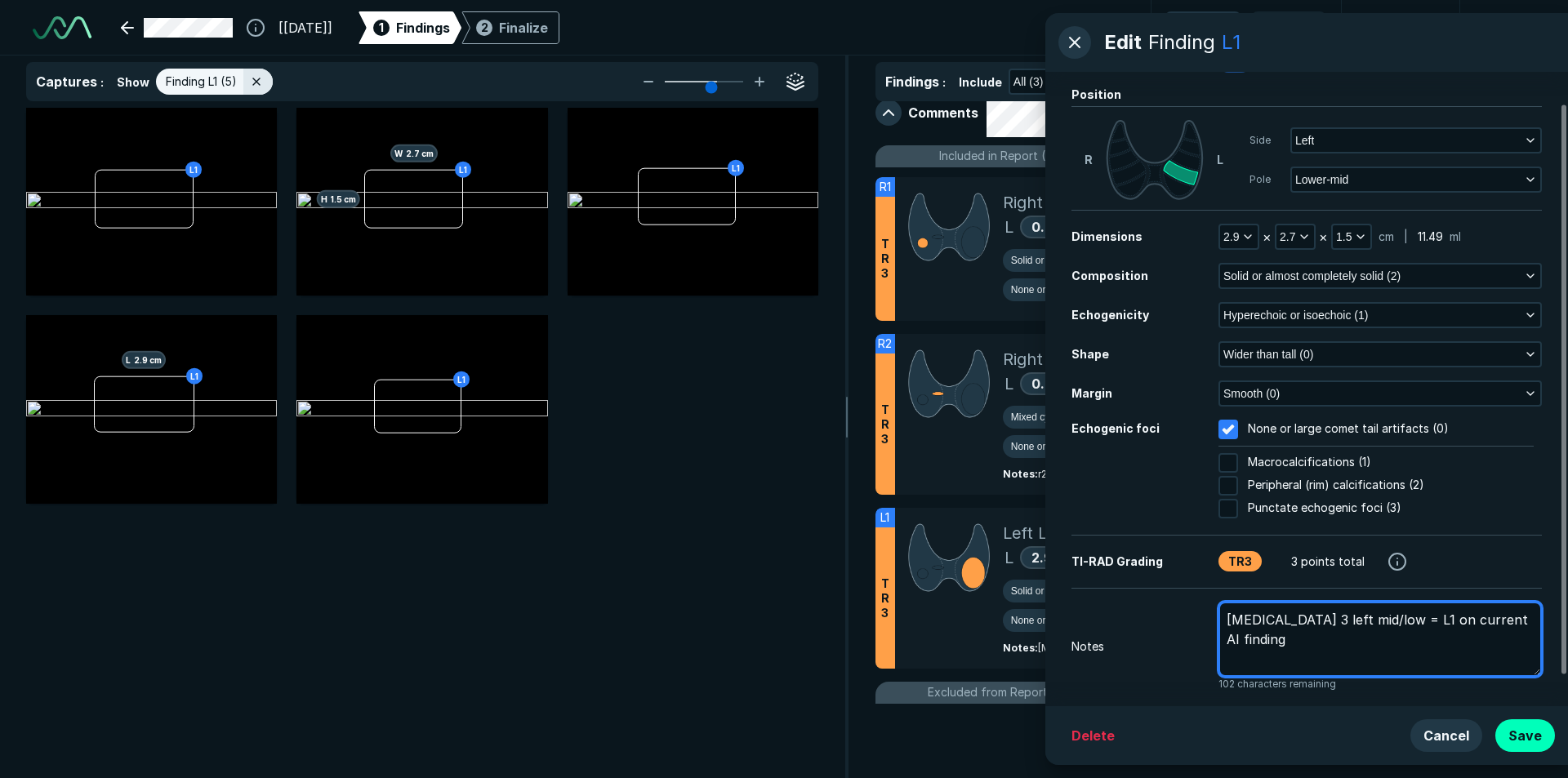
scroll to position [70, 0]
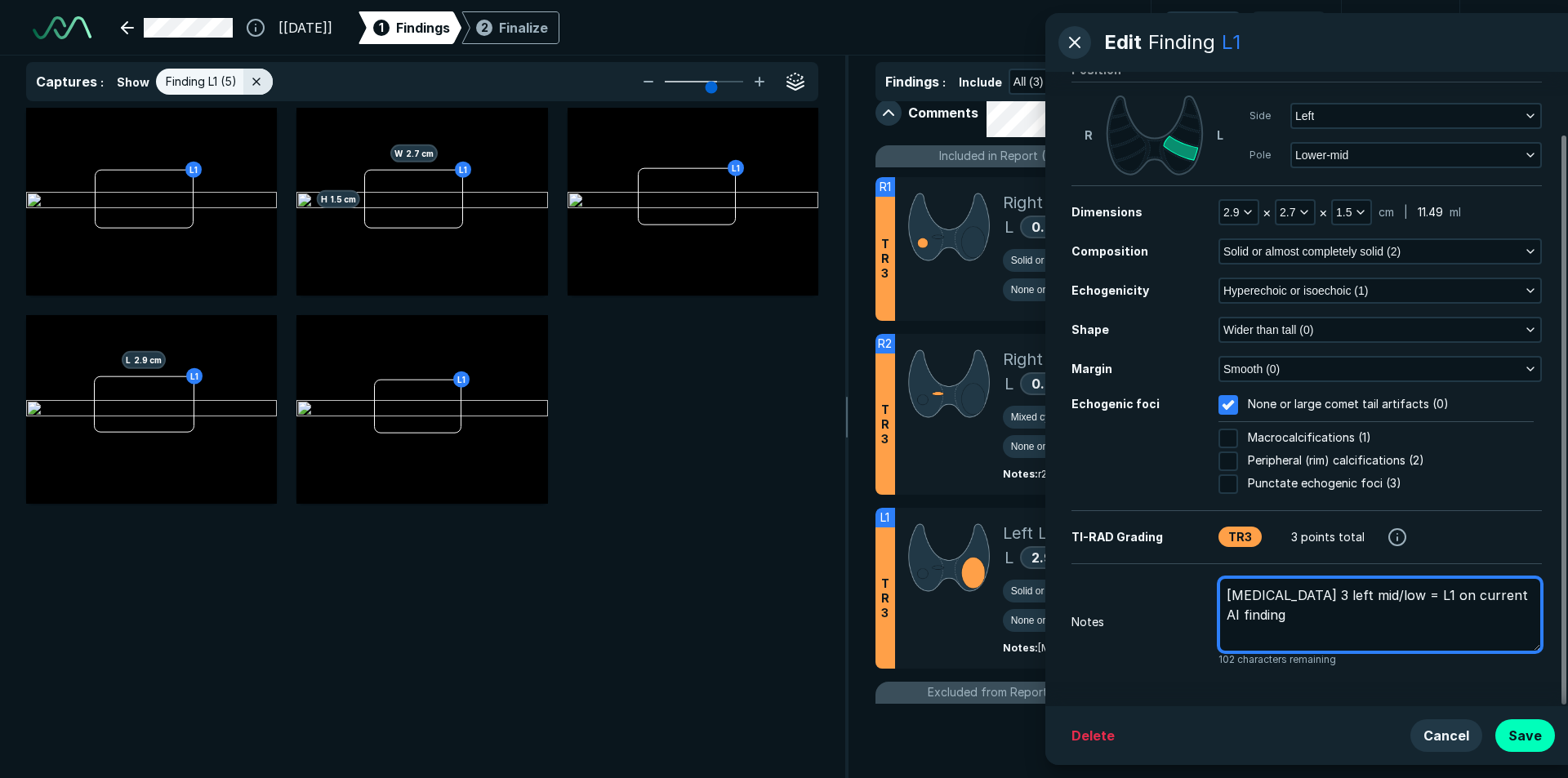
type textarea "x"
type textarea "[MEDICAL_DATA] 3 left mid/low = L1 on current AI finding"
type textarea "x"
type textarea "[MEDICAL_DATA] 3 left mid/low = L1 on current AI finding"
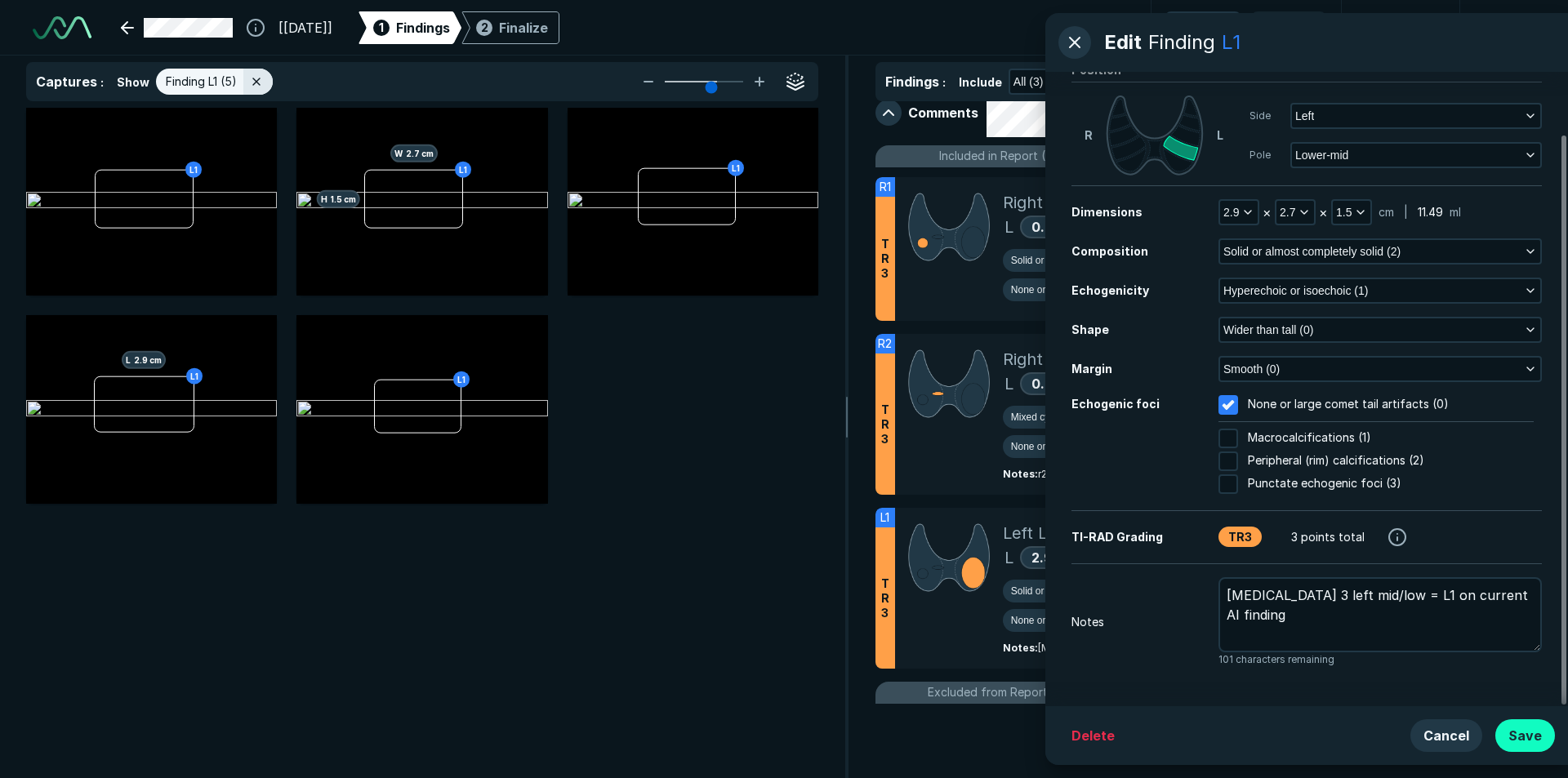
click at [1529, 735] on button "Save" at bounding box center [1525, 735] width 60 height 33
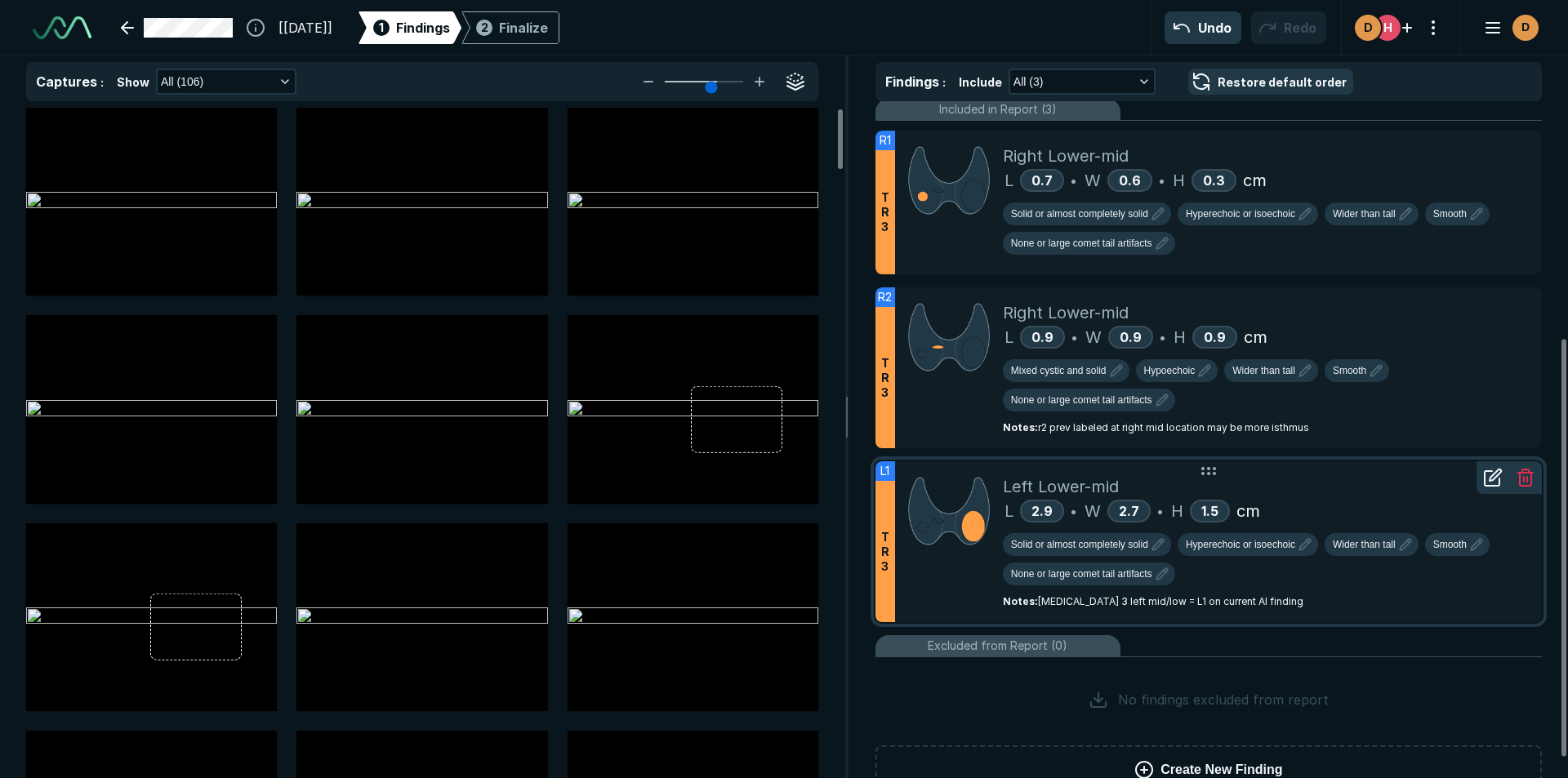
scroll to position [415, 0]
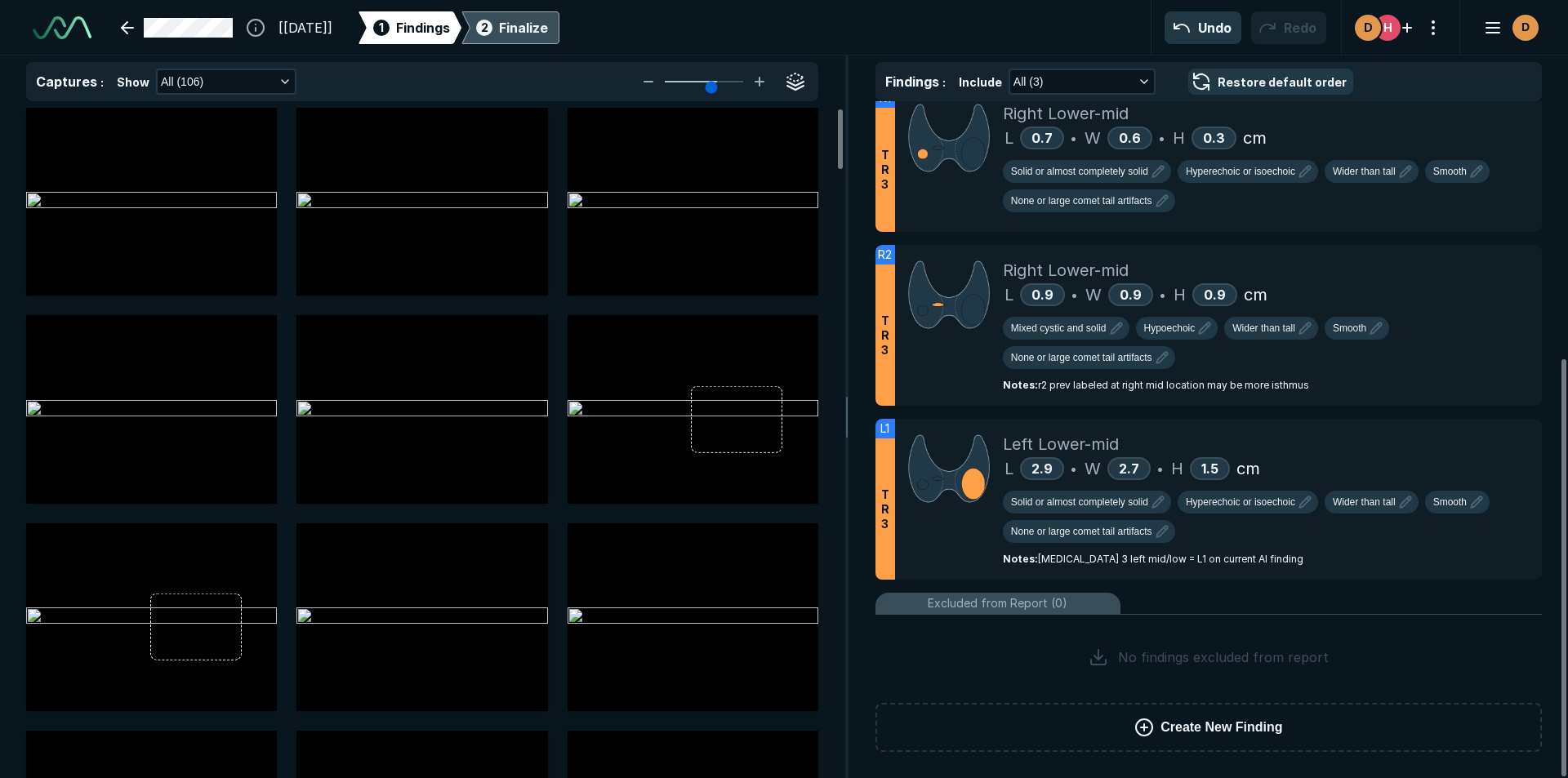
click at [548, 26] on div "Finalize" at bounding box center [524, 27] width 49 height 19
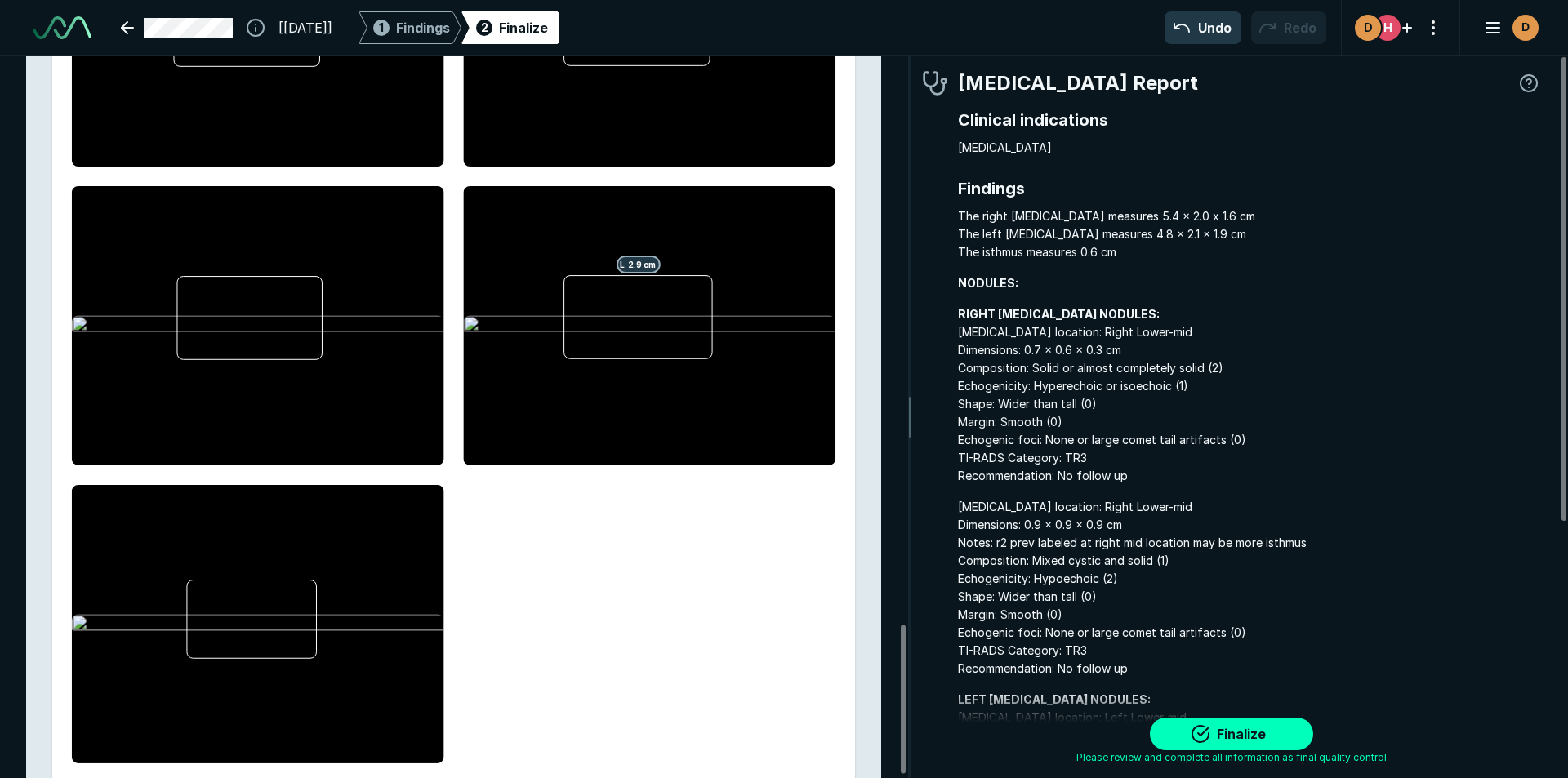
scroll to position [2775, 0]
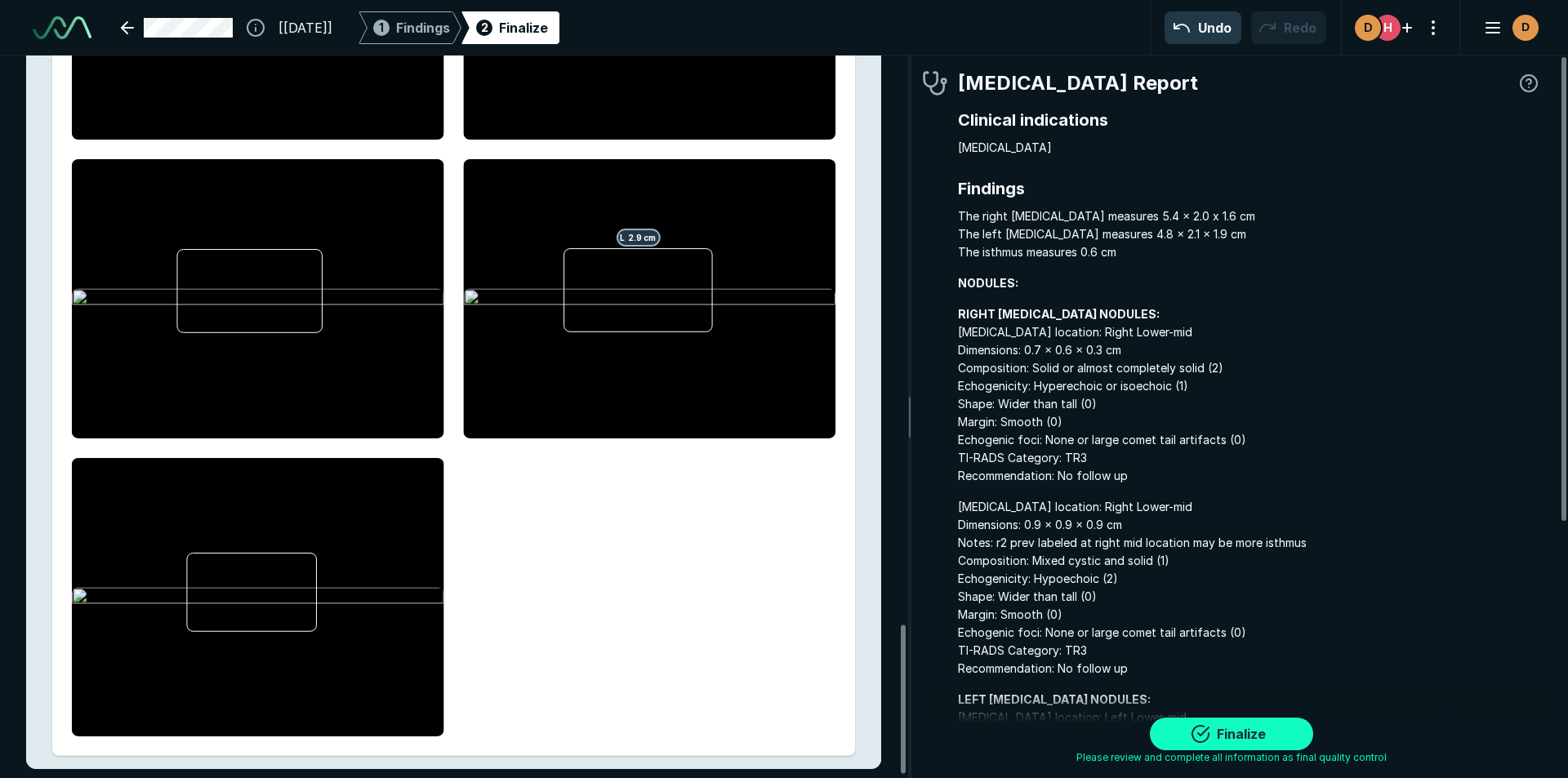
click at [1221, 727] on button "Finalize" at bounding box center [1231, 733] width 163 height 33
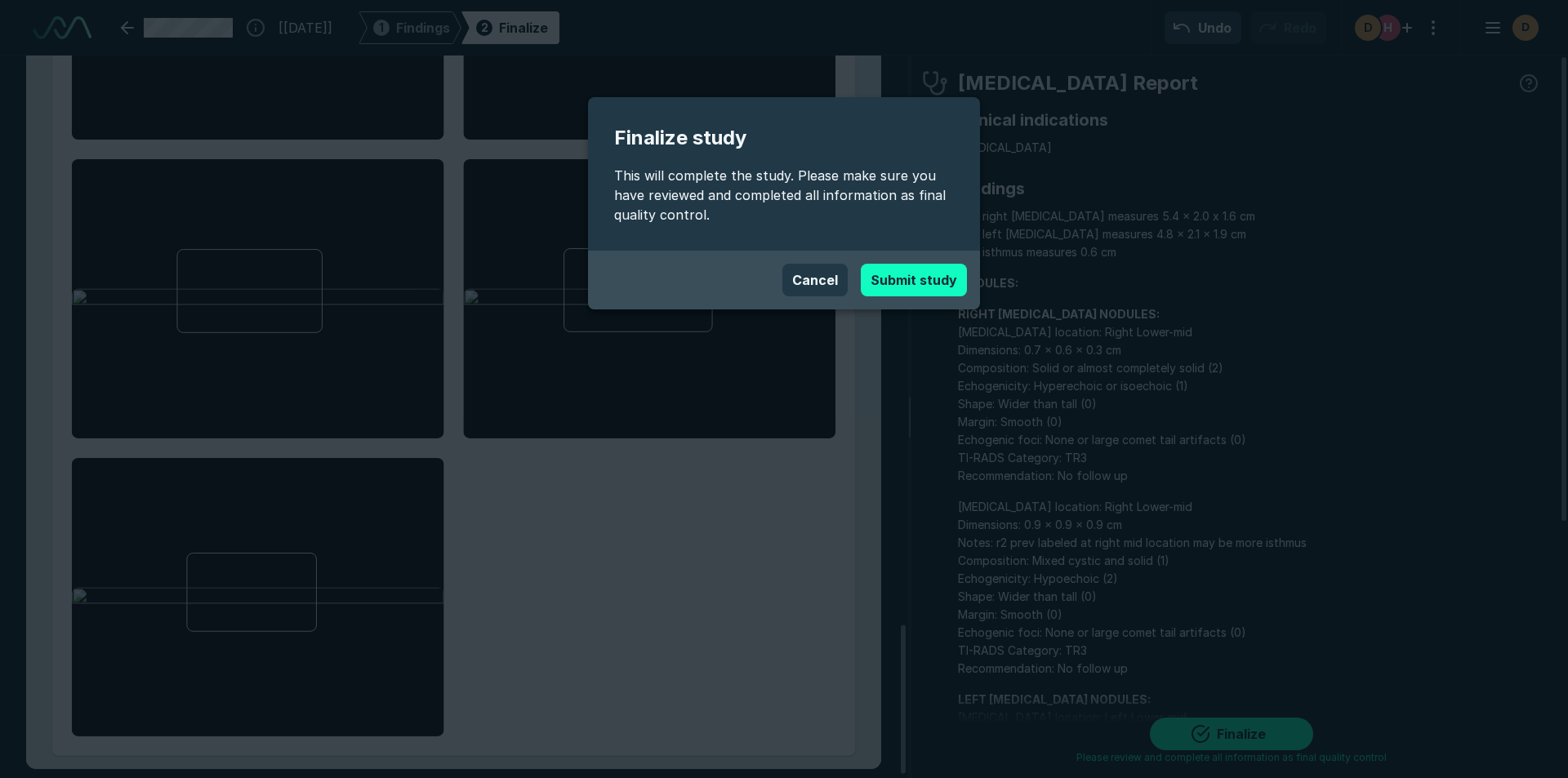
click at [927, 278] on button "Submit study" at bounding box center [914, 280] width 107 height 33
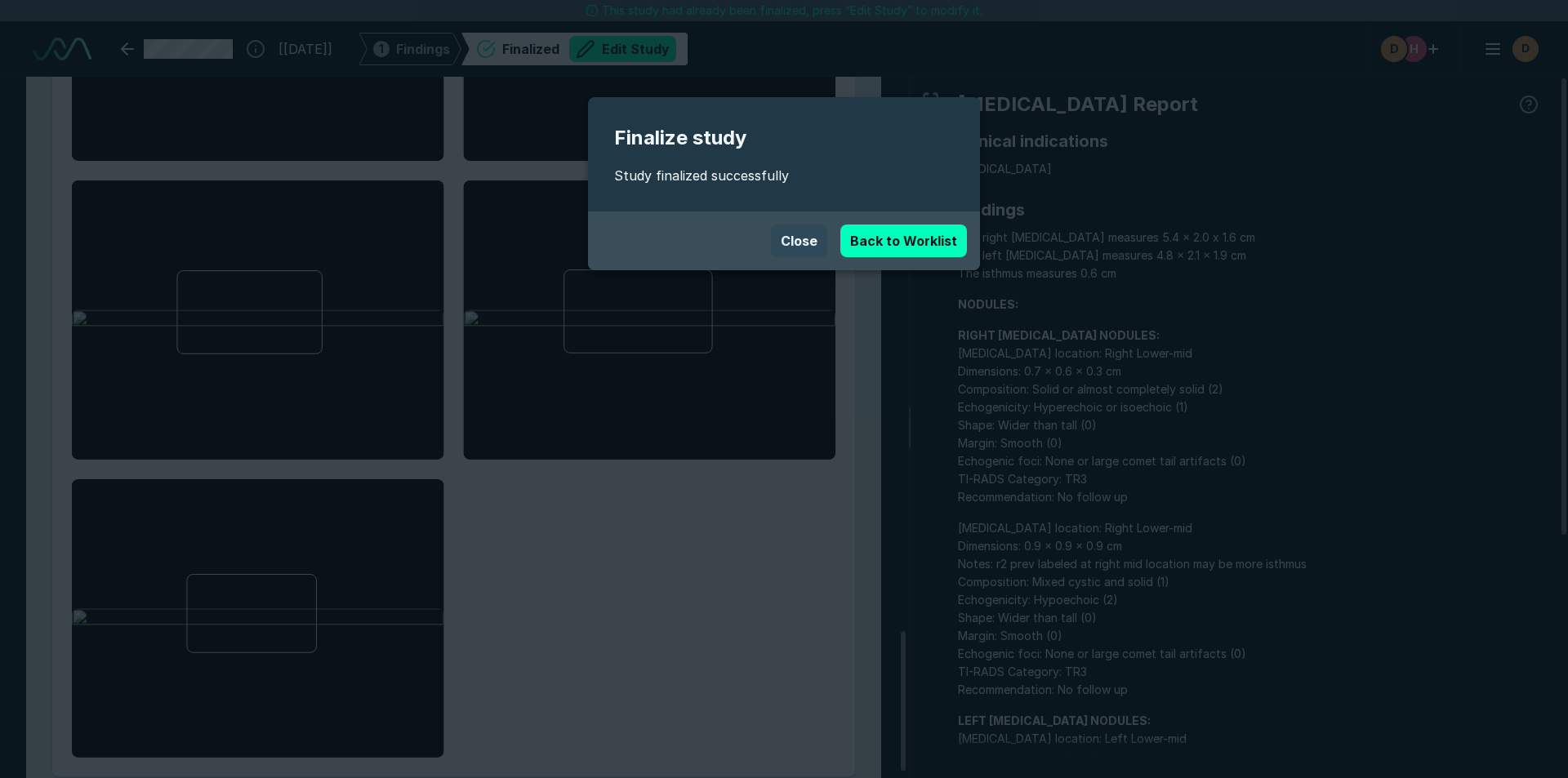
click at [803, 234] on button "Close" at bounding box center [799, 240] width 56 height 33
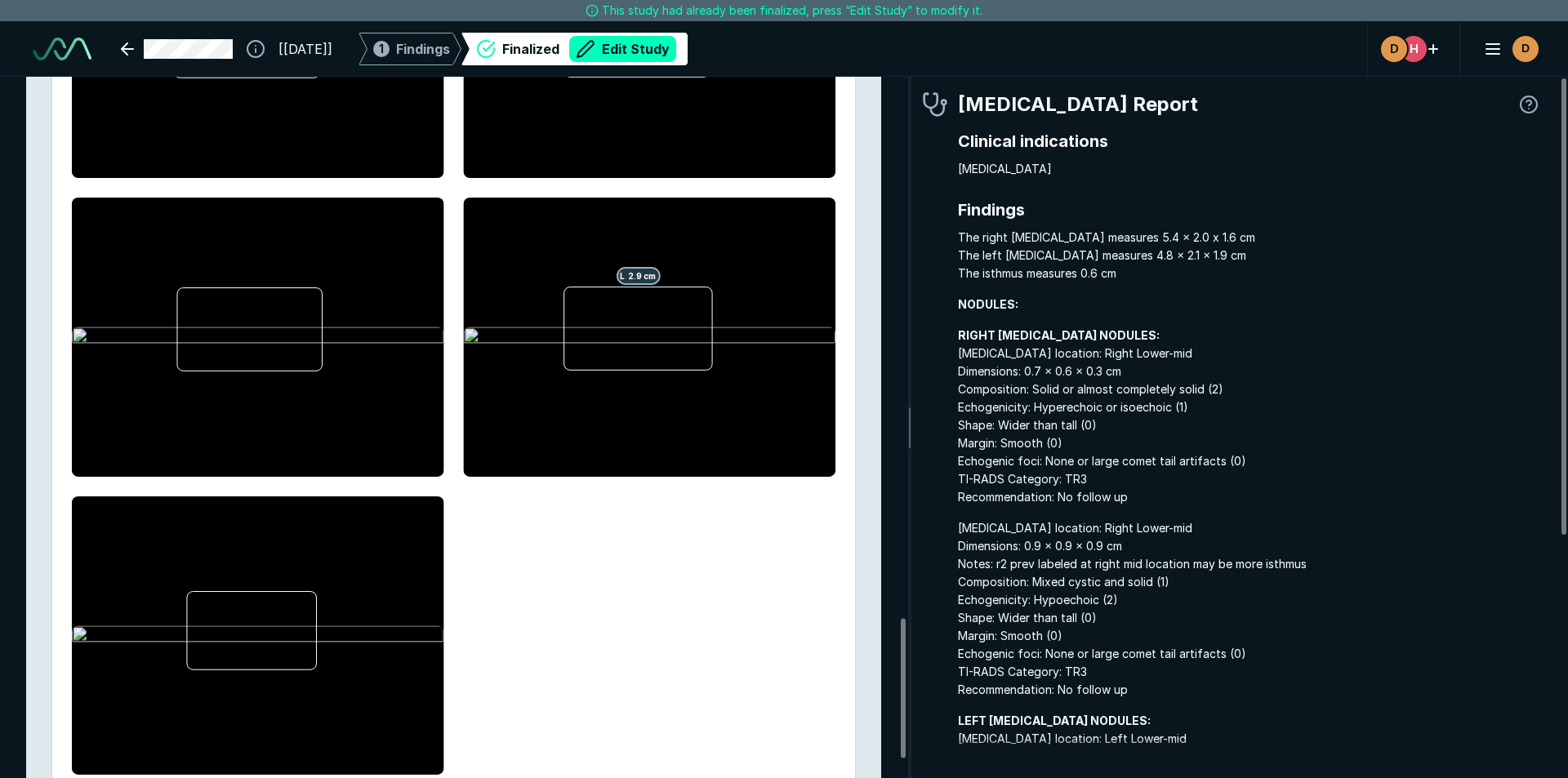
scroll to position [2804, 0]
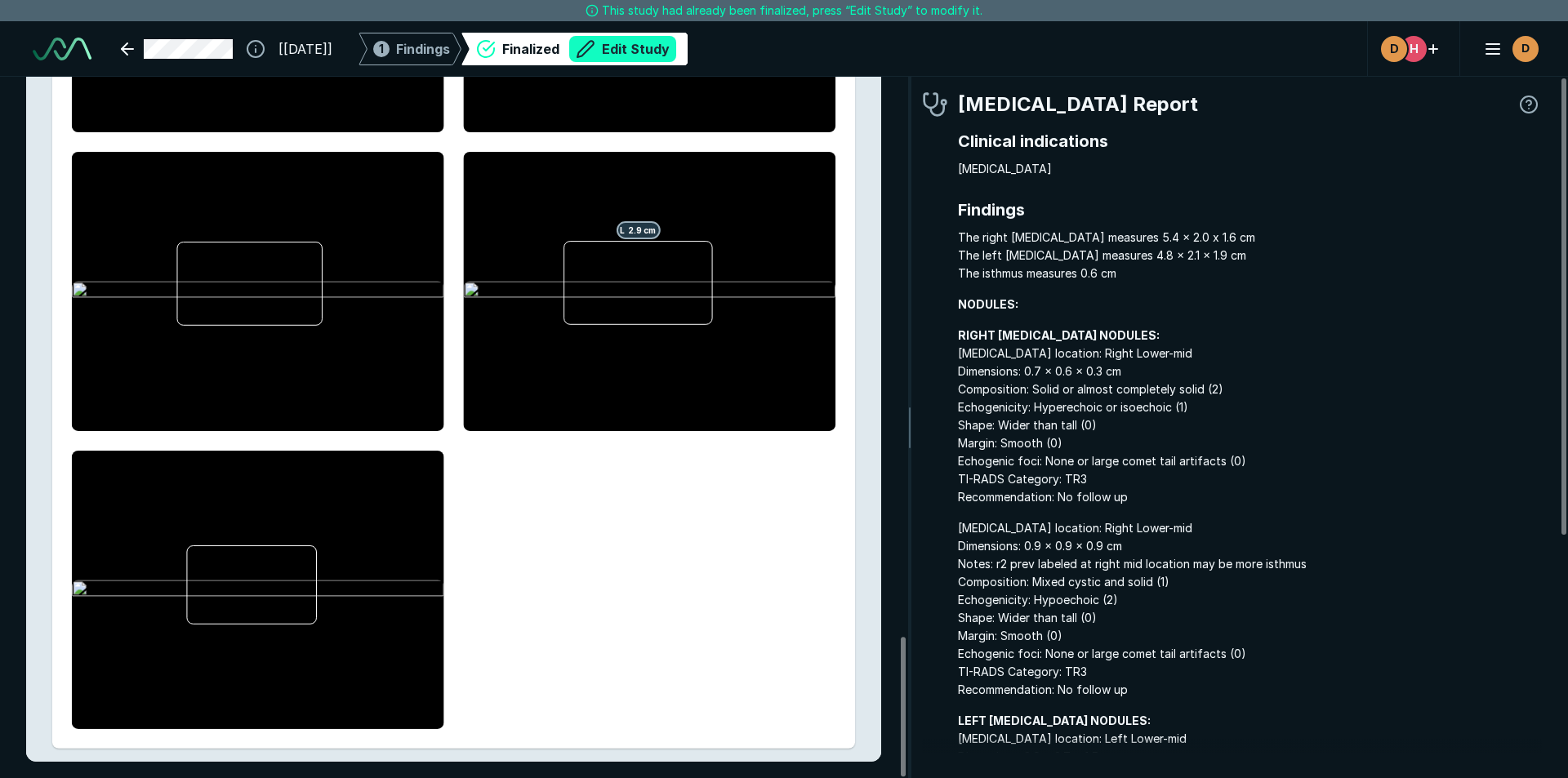
click at [674, 43] on button "Edit Study" at bounding box center [622, 49] width 107 height 26
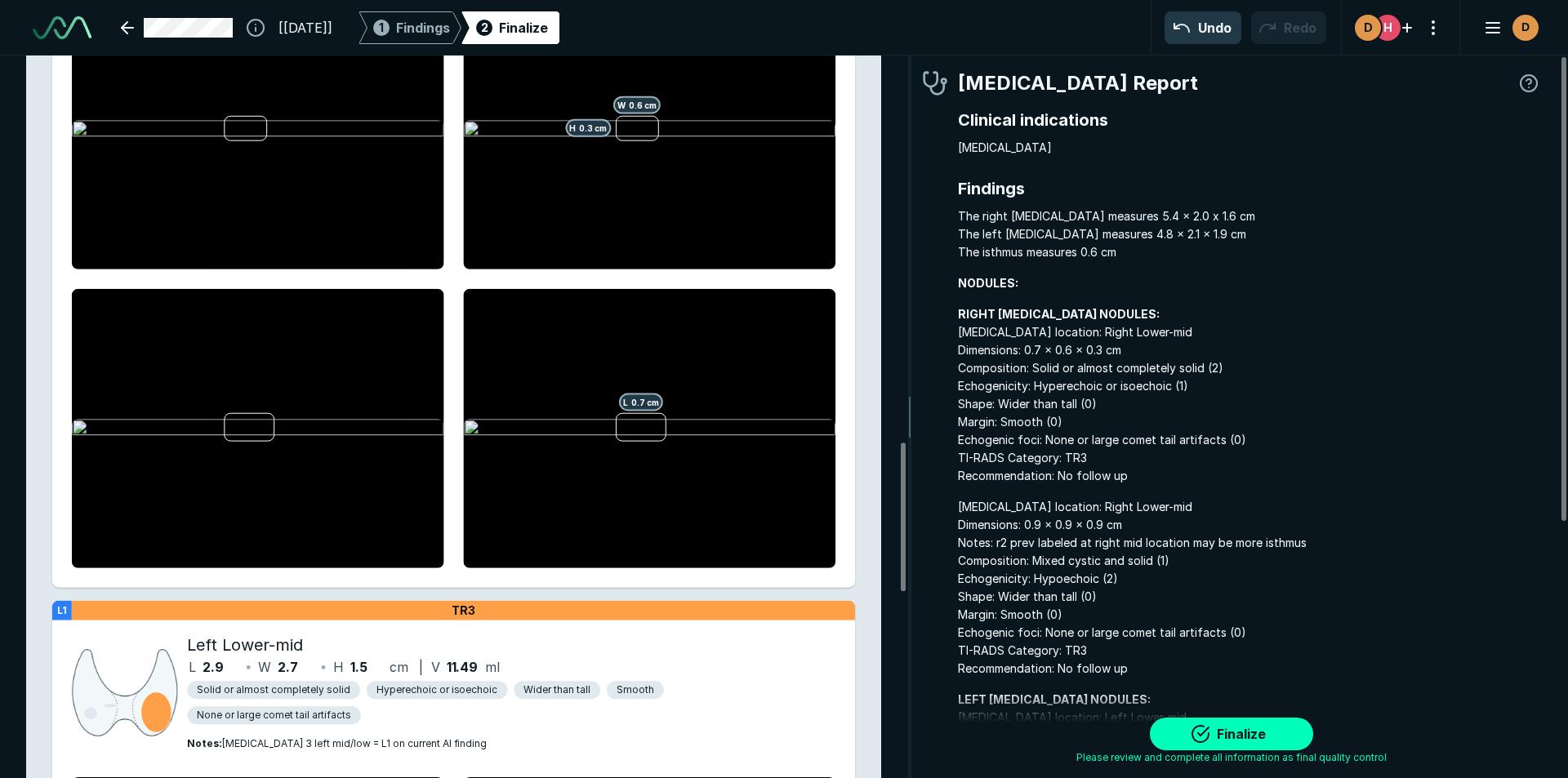
scroll to position [1884, 0]
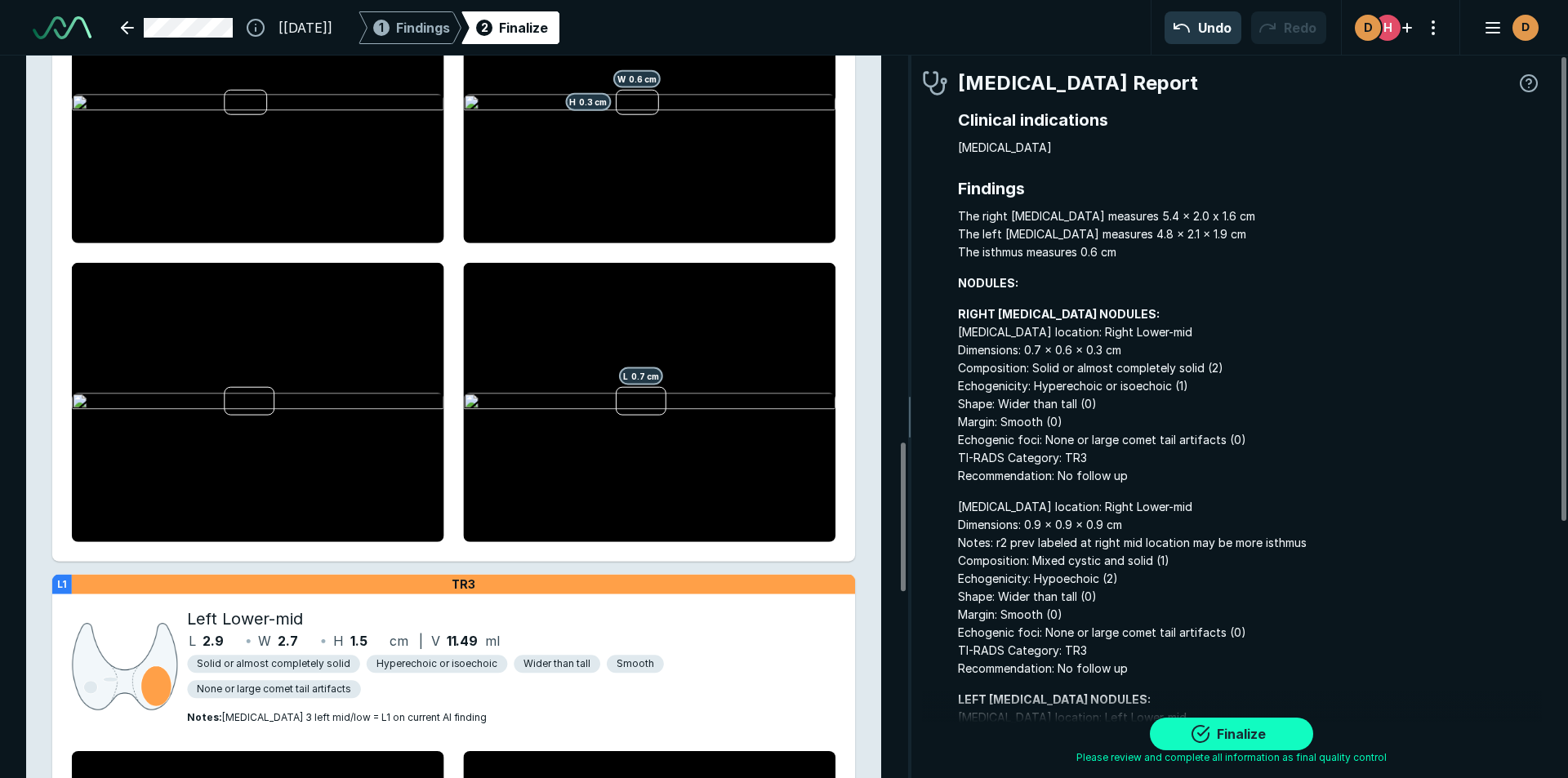
click at [1238, 734] on button "Finalize" at bounding box center [1231, 733] width 163 height 33
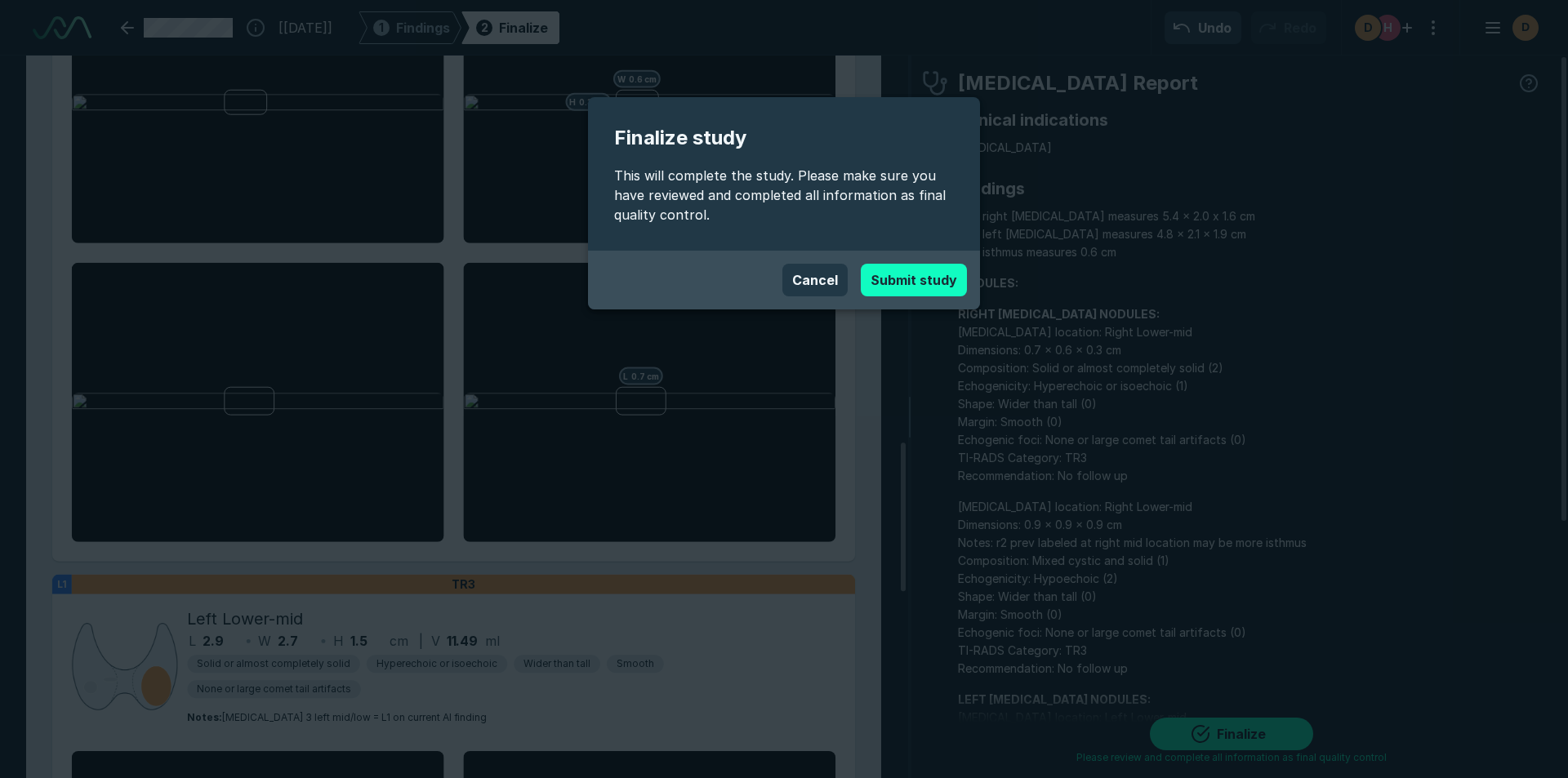
click at [906, 283] on button "Submit study" at bounding box center [914, 280] width 107 height 33
type textarea "x"
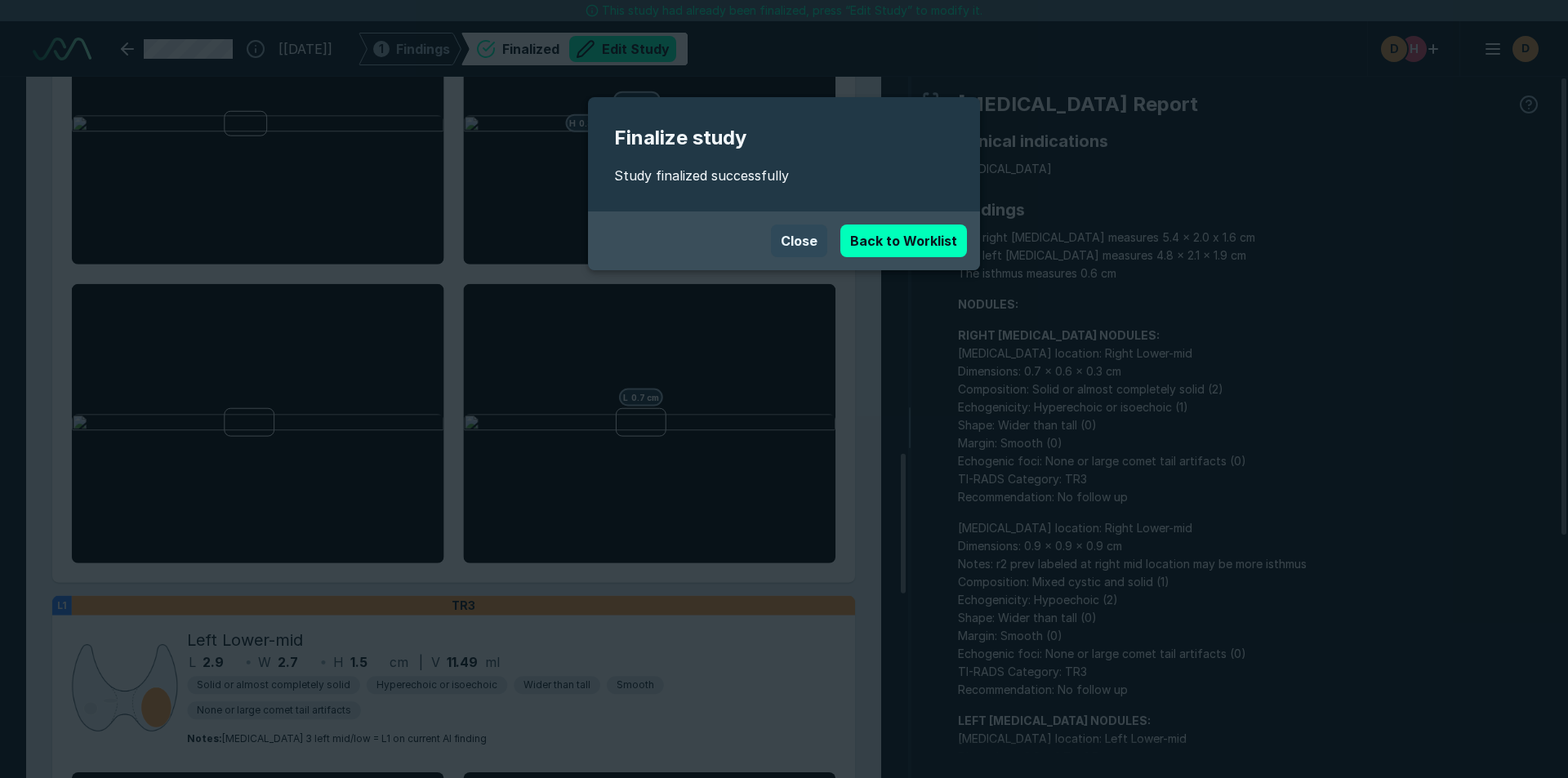
click at [803, 236] on button "Close" at bounding box center [799, 240] width 56 height 33
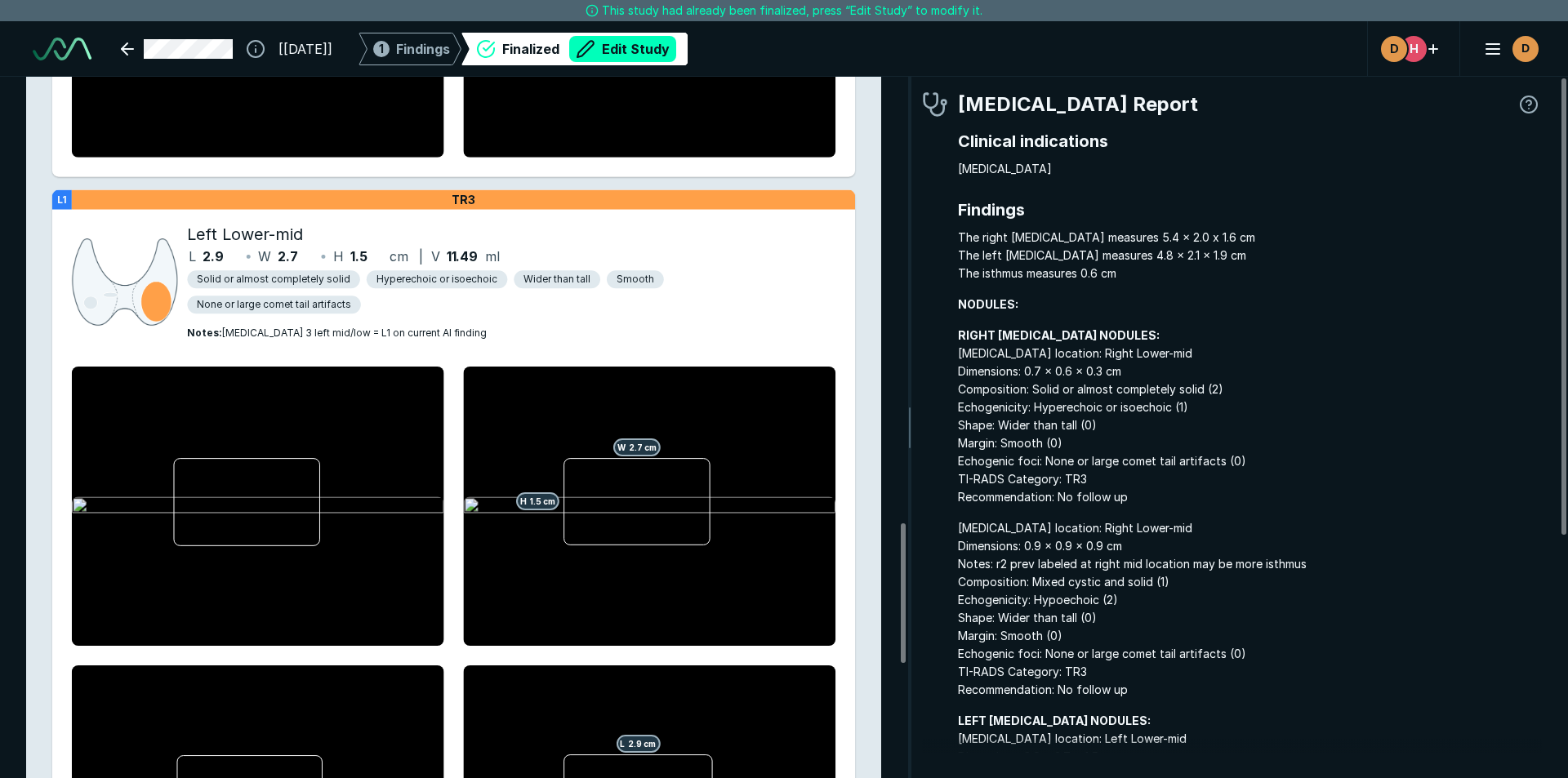
scroll to position [2151, 0]
